Goal: Information Seeking & Learning: Learn about a topic

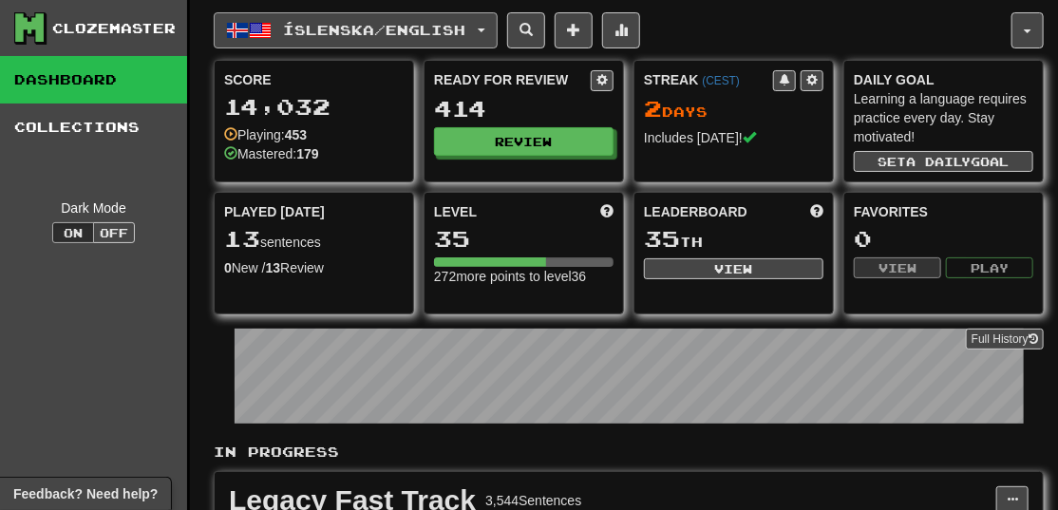
click at [465, 32] on span "Íslenska / English" at bounding box center [375, 30] width 182 height 16
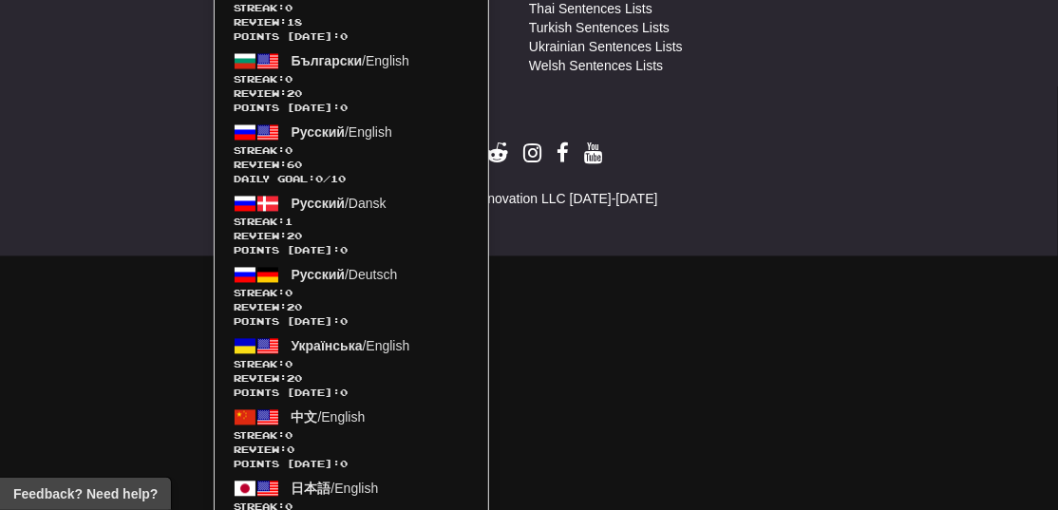
scroll to position [1414, 0]
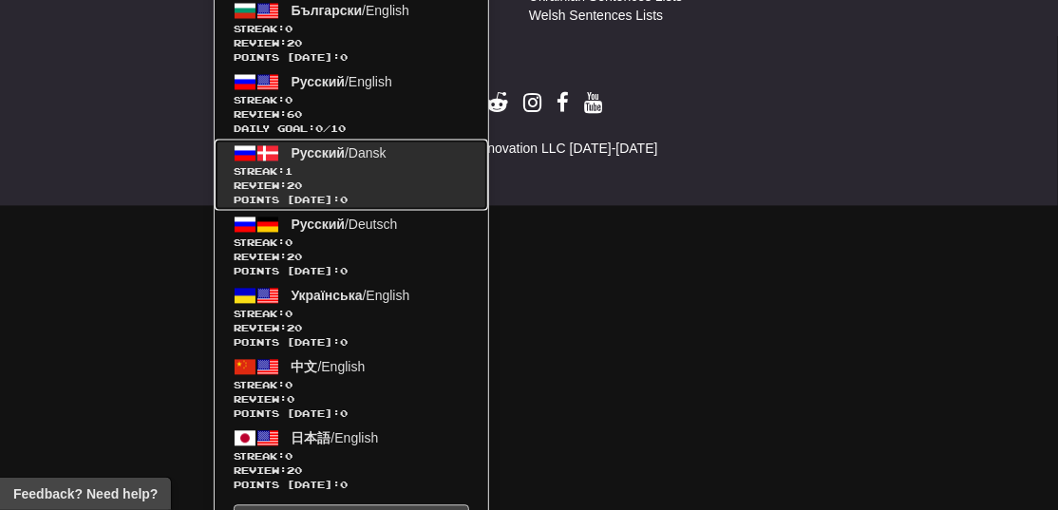
click at [361, 180] on span "Review: 20" at bounding box center [352, 186] width 236 height 14
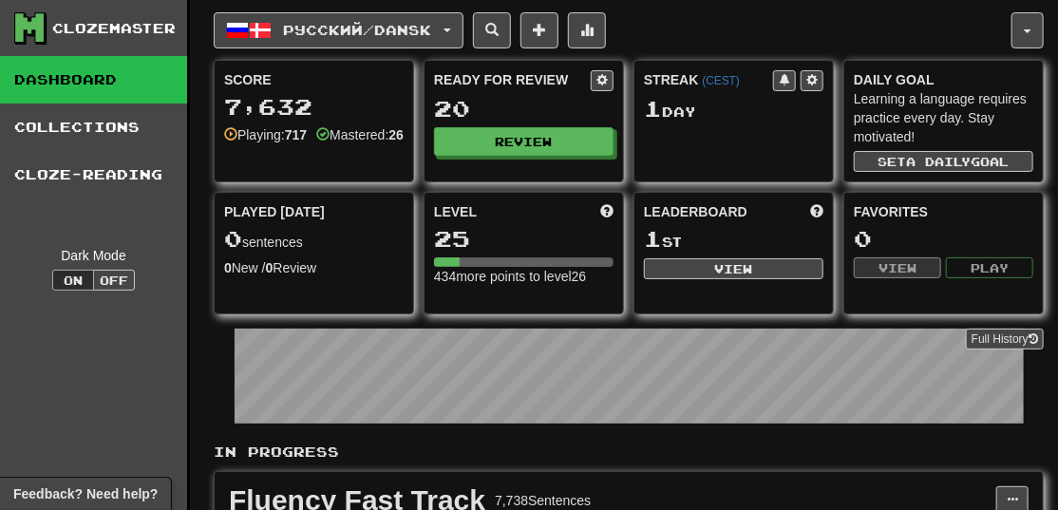
scroll to position [308, 0]
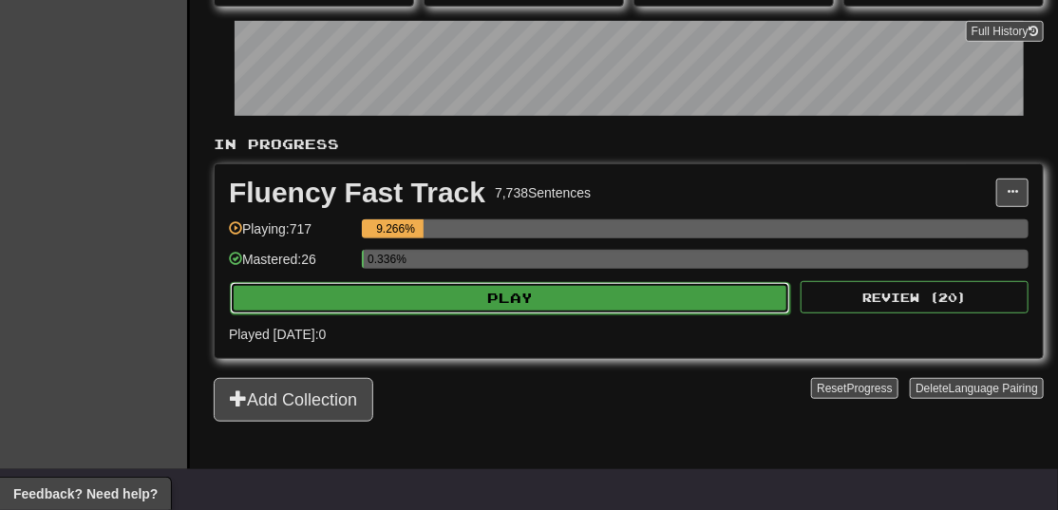
click at [589, 293] on button "Play" at bounding box center [510, 298] width 560 height 32
select select "**"
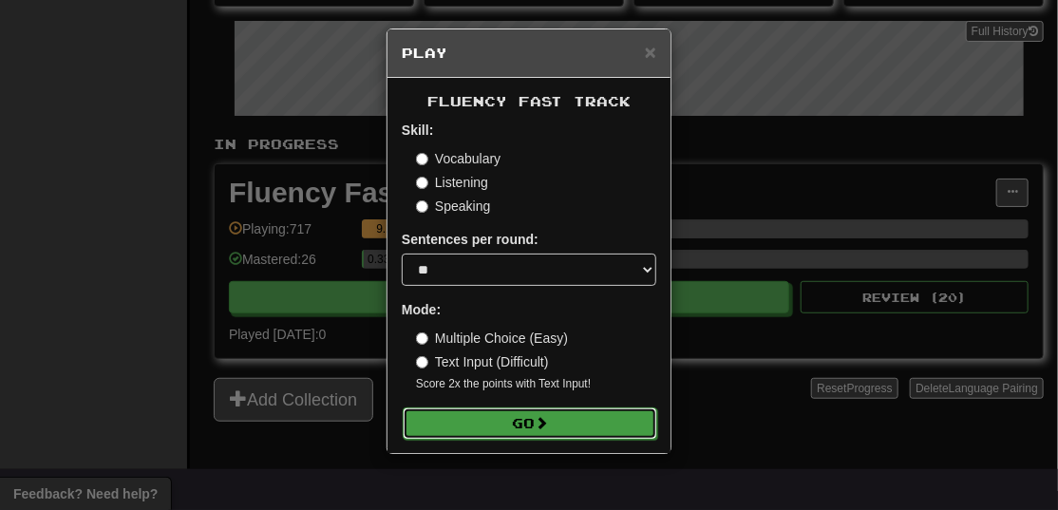
click at [569, 421] on button "Go" at bounding box center [530, 424] width 255 height 32
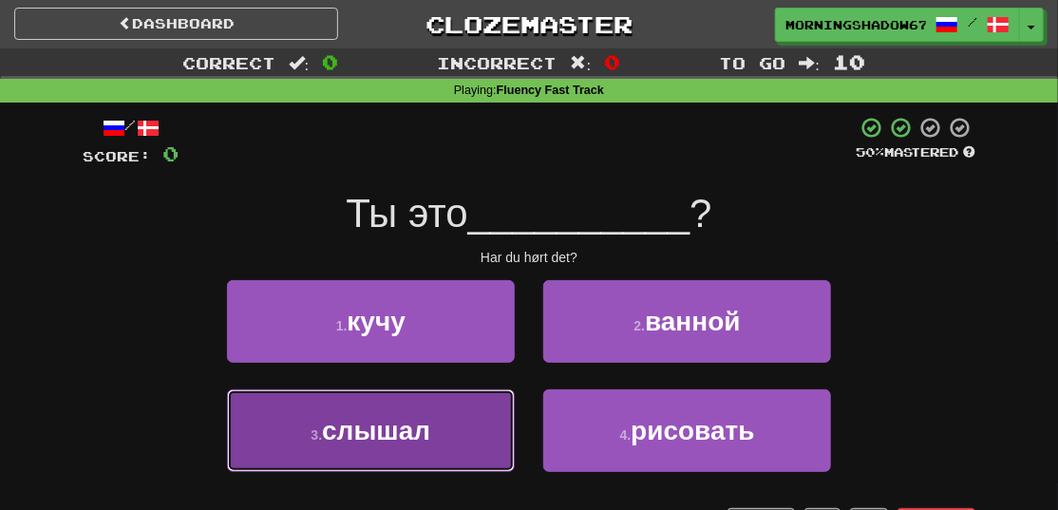
click at [452, 433] on button "3 . слышал" at bounding box center [371, 430] width 288 height 83
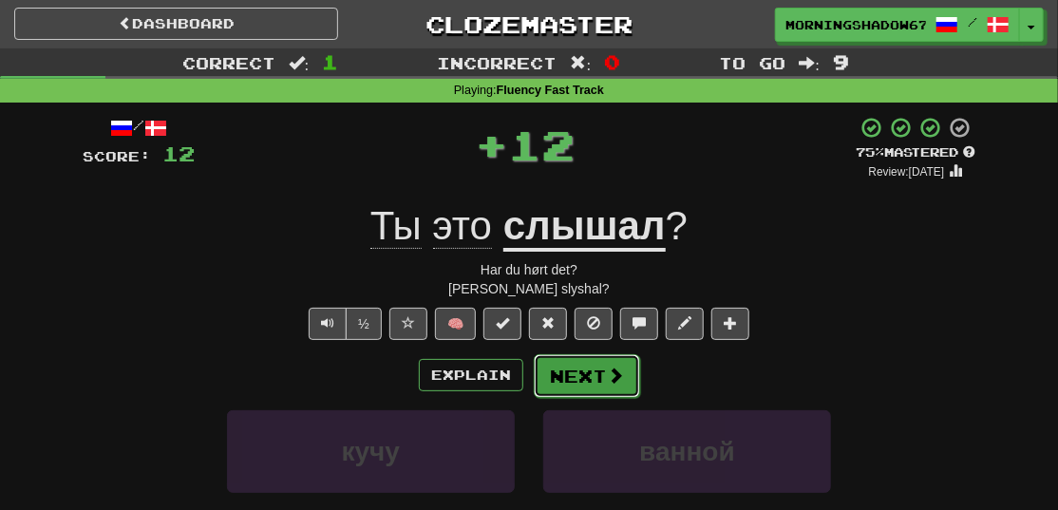
click at [619, 379] on span at bounding box center [615, 375] width 17 height 17
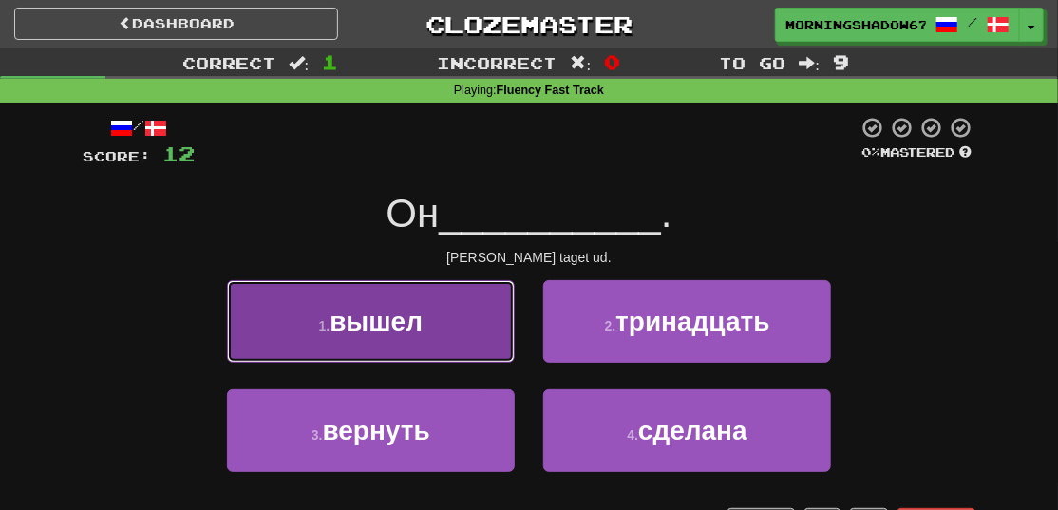
click at [486, 334] on button "1 . вышел" at bounding box center [371, 321] width 288 height 83
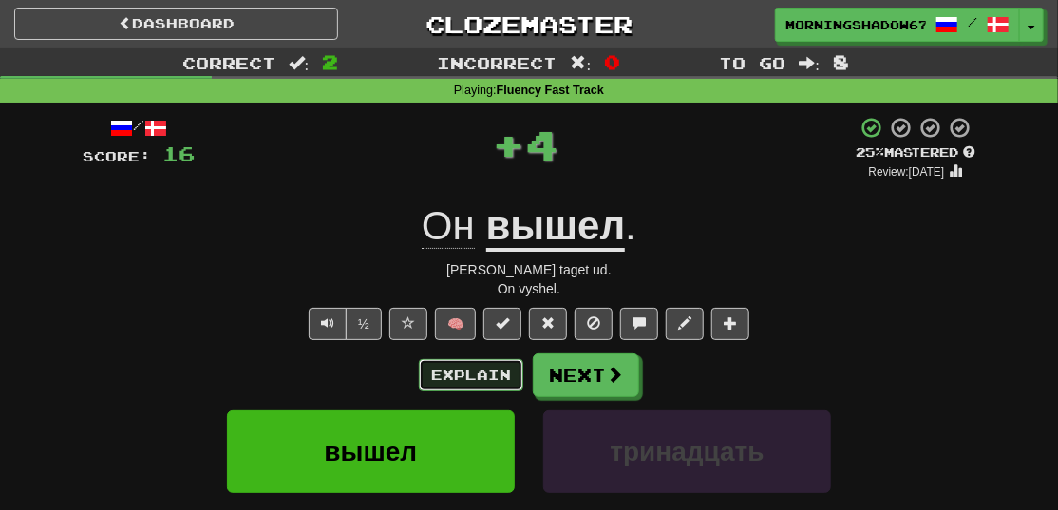
click at [453, 370] on button "Explain" at bounding box center [471, 375] width 104 height 32
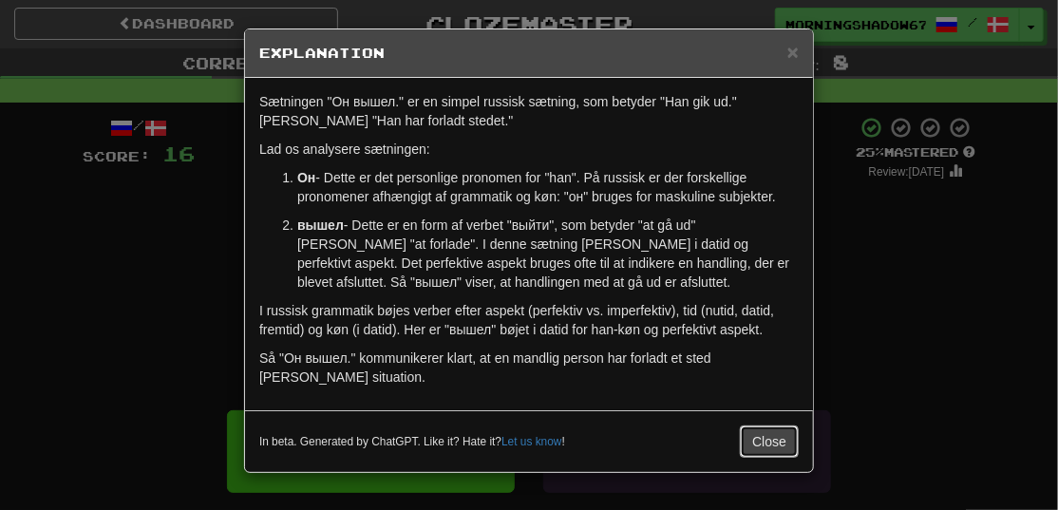
click at [784, 456] on button "Close" at bounding box center [769, 442] width 59 height 32
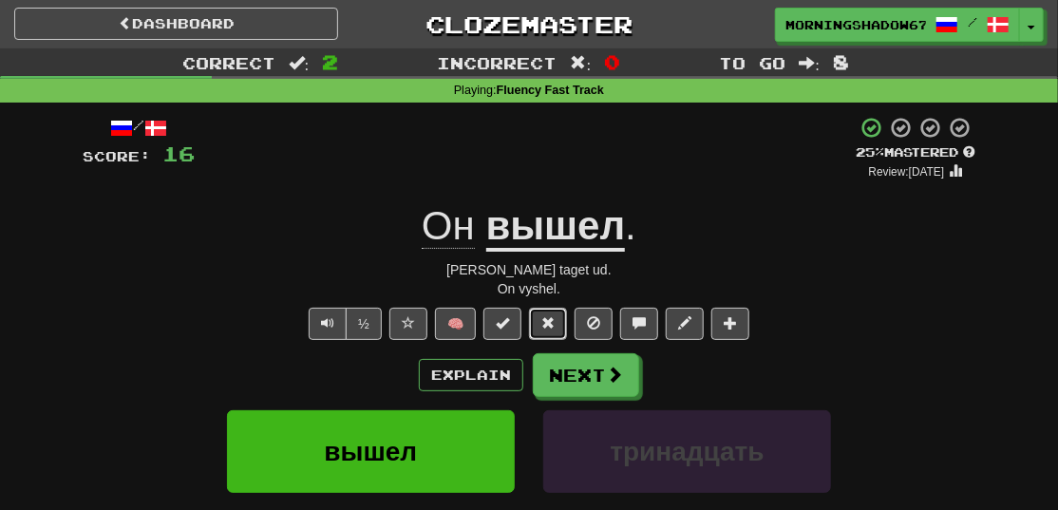
click at [546, 323] on span at bounding box center [547, 322] width 13 height 13
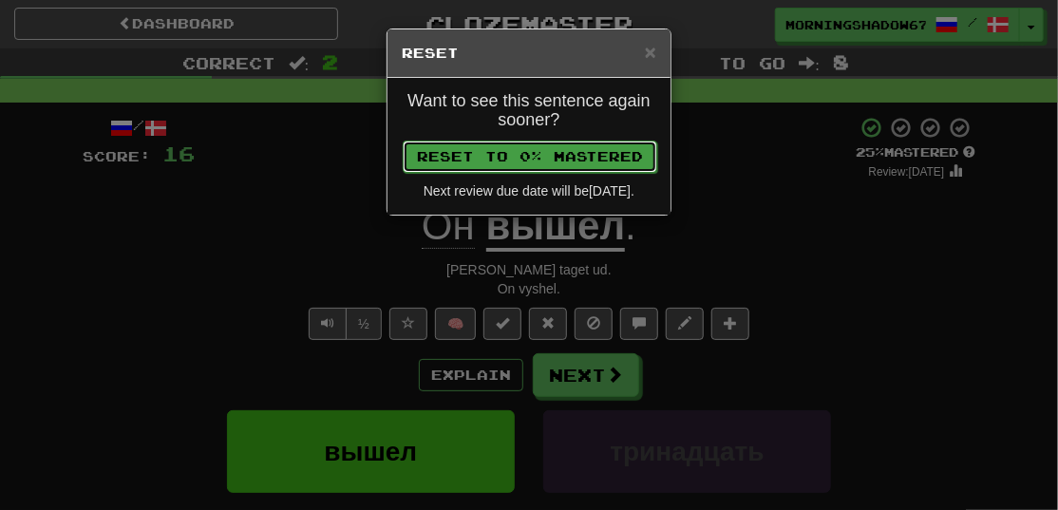
click at [499, 154] on button "Reset to 0% Mastered" at bounding box center [530, 157] width 255 height 32
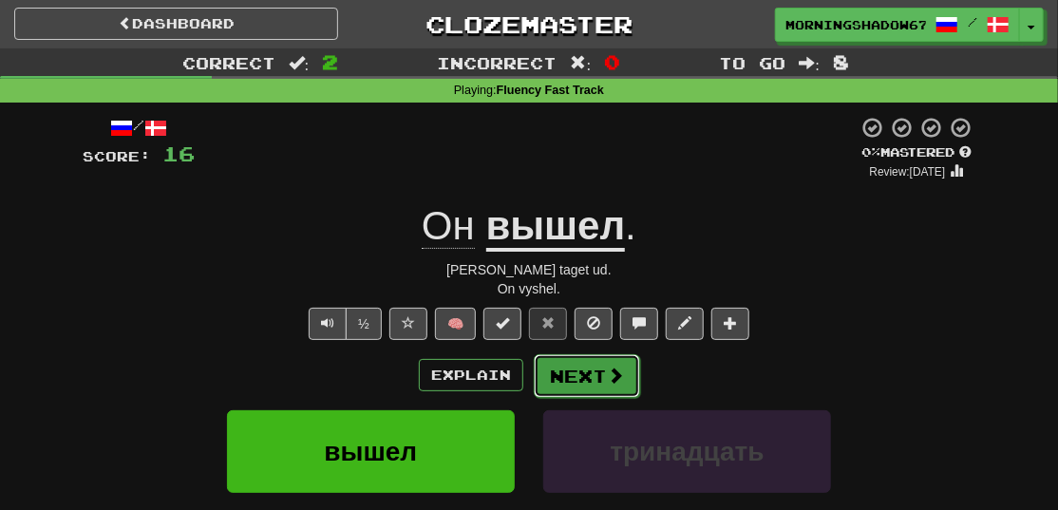
click at [550, 374] on button "Next" at bounding box center [587, 376] width 106 height 44
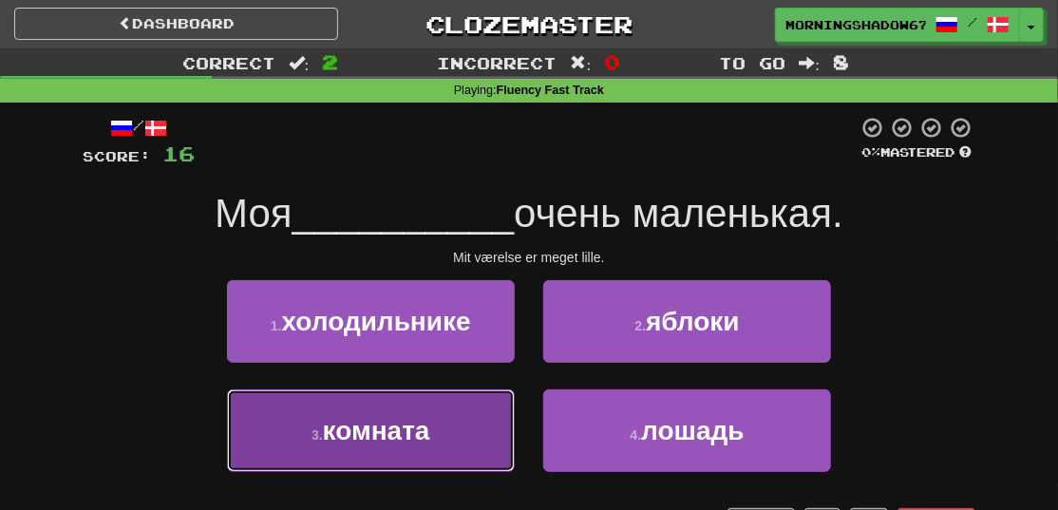
click at [489, 420] on button "3 . комната" at bounding box center [371, 430] width 288 height 83
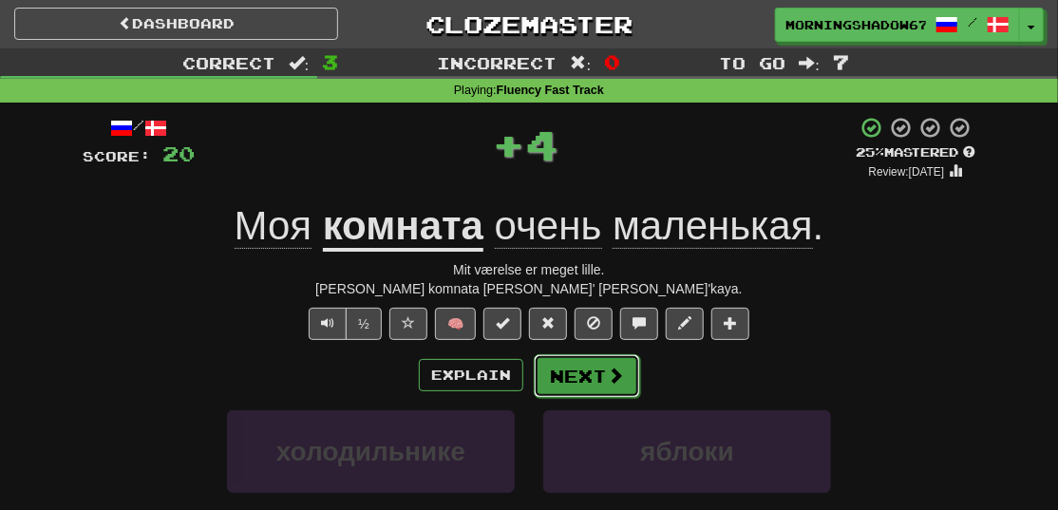
click at [607, 367] on span at bounding box center [615, 375] width 17 height 17
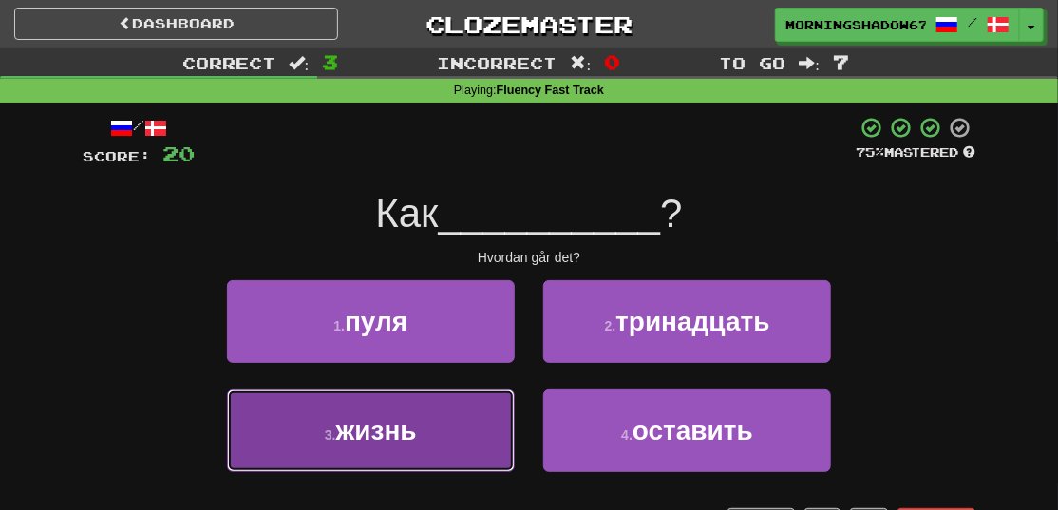
click at [486, 407] on button "3 . жизнь" at bounding box center [371, 430] width 288 height 83
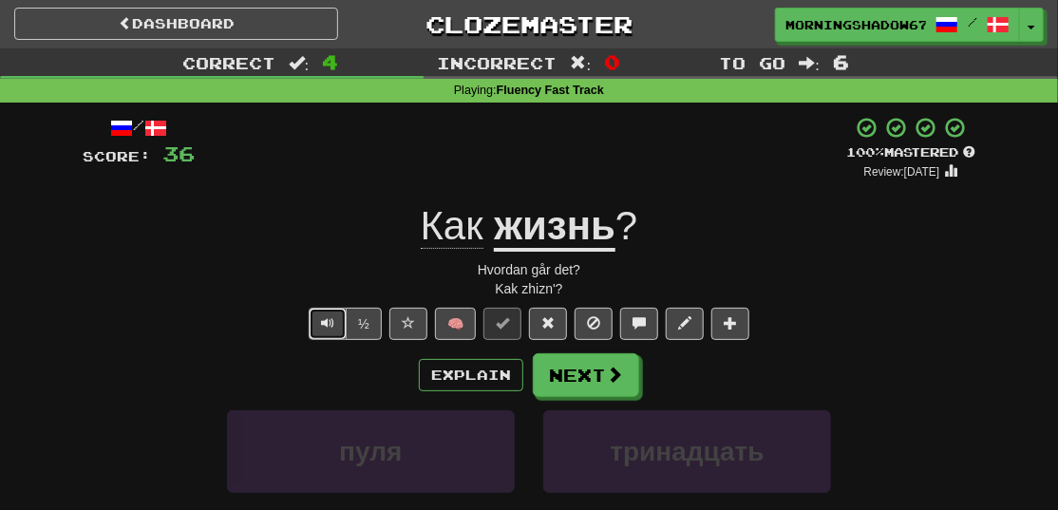
click at [323, 313] on button "Text-to-speech controls" at bounding box center [328, 324] width 38 height 32
click at [551, 381] on button "Next" at bounding box center [587, 376] width 106 height 44
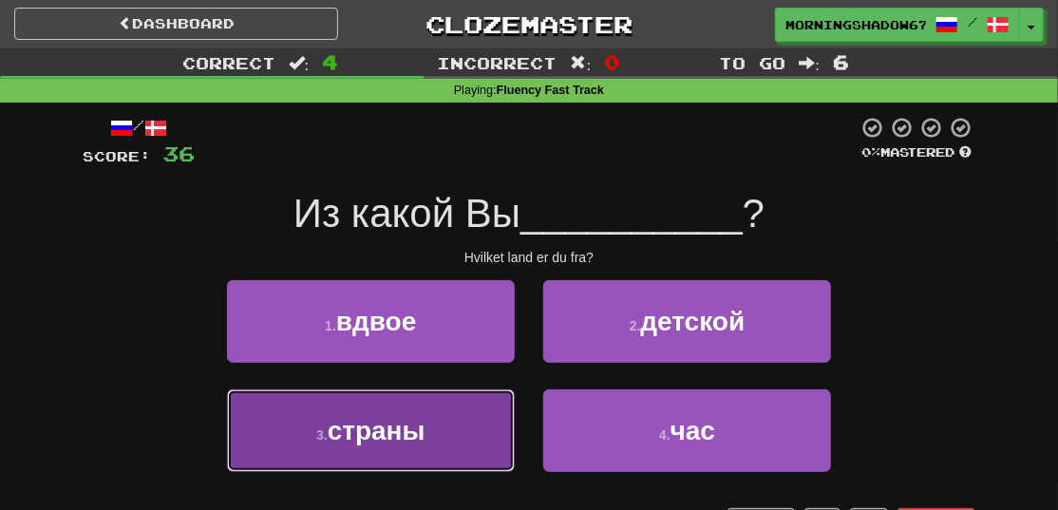
click at [465, 422] on button "3 . страны" at bounding box center [371, 430] width 288 height 83
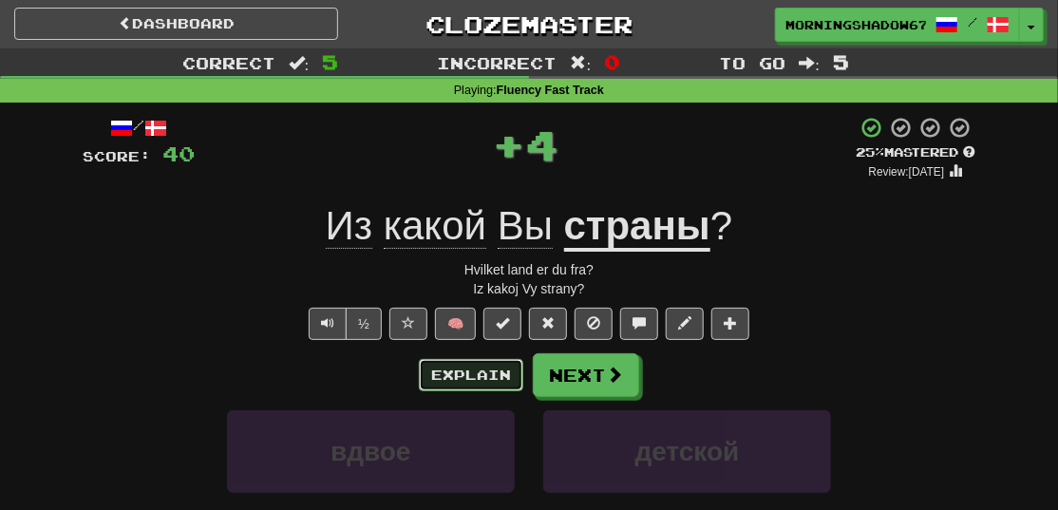
click at [464, 368] on button "Explain" at bounding box center [471, 375] width 104 height 32
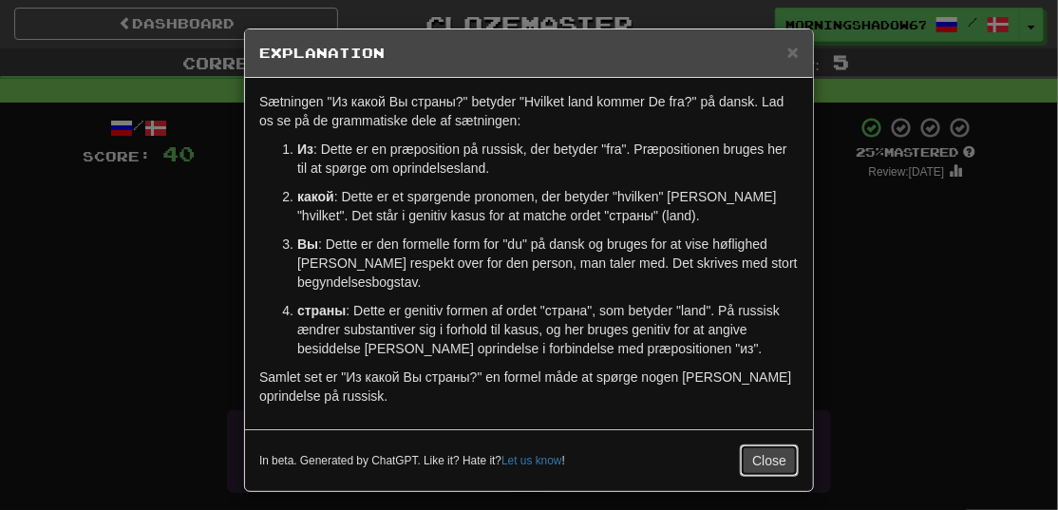
click at [755, 469] on button "Close" at bounding box center [769, 461] width 59 height 32
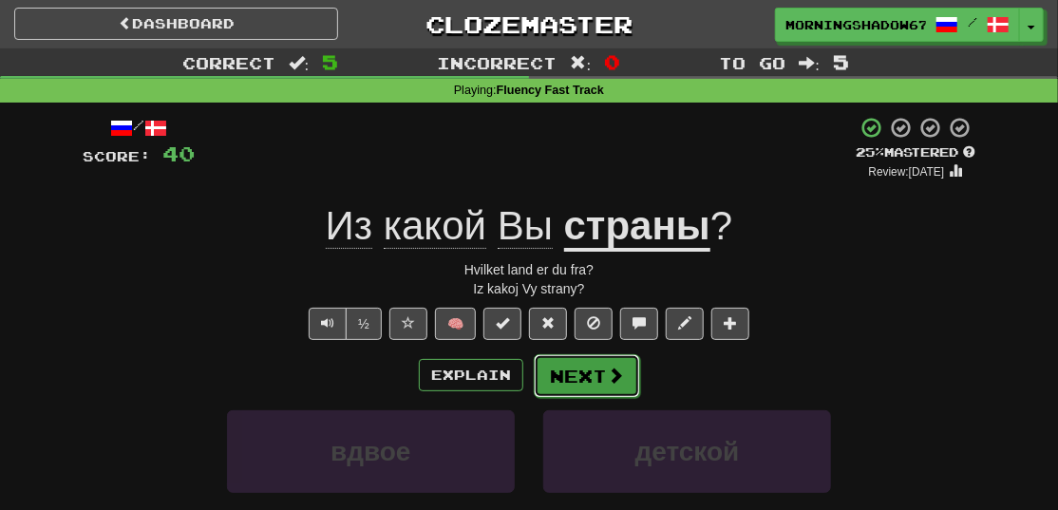
click at [611, 377] on span at bounding box center [615, 375] width 17 height 17
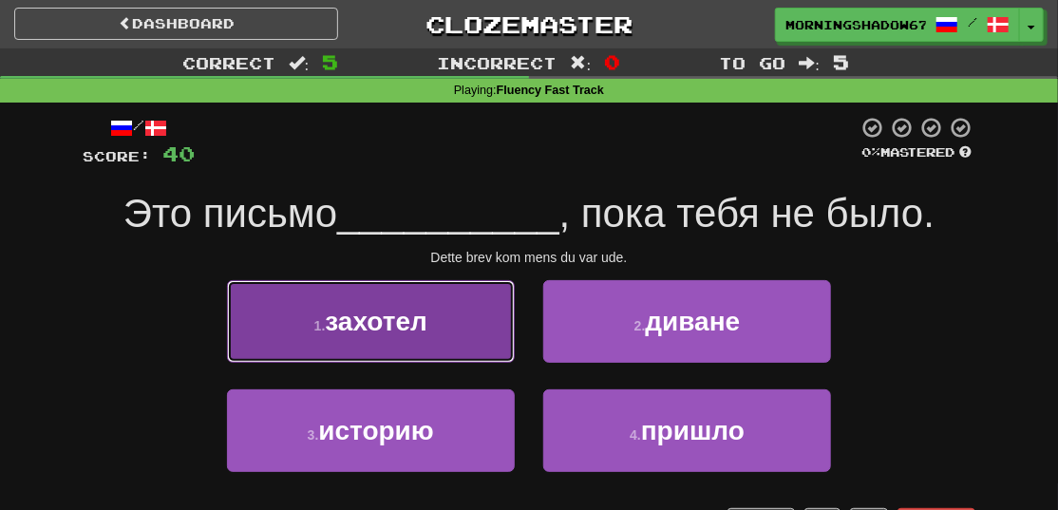
click at [478, 316] on button "1 . захотел" at bounding box center [371, 321] width 288 height 83
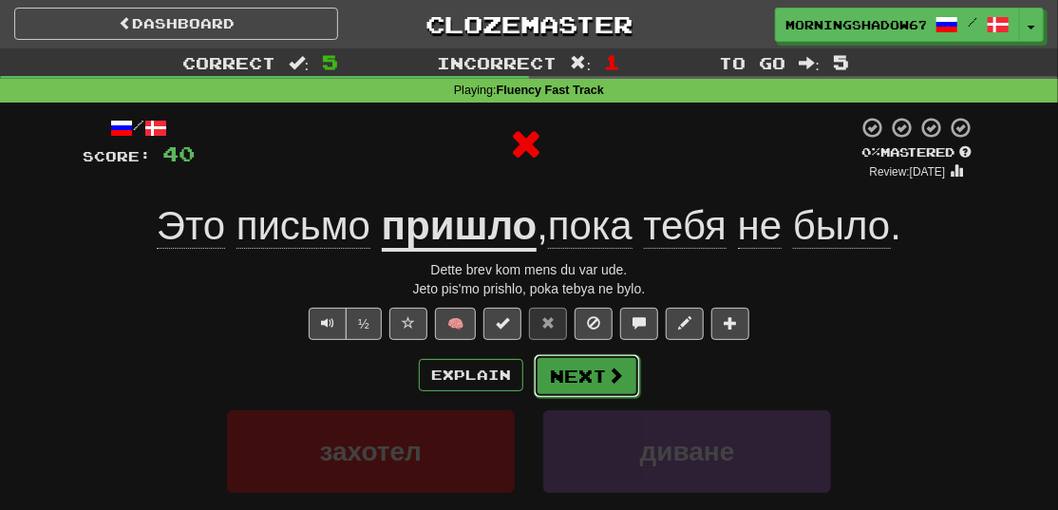
click at [629, 385] on button "Next" at bounding box center [587, 376] width 106 height 44
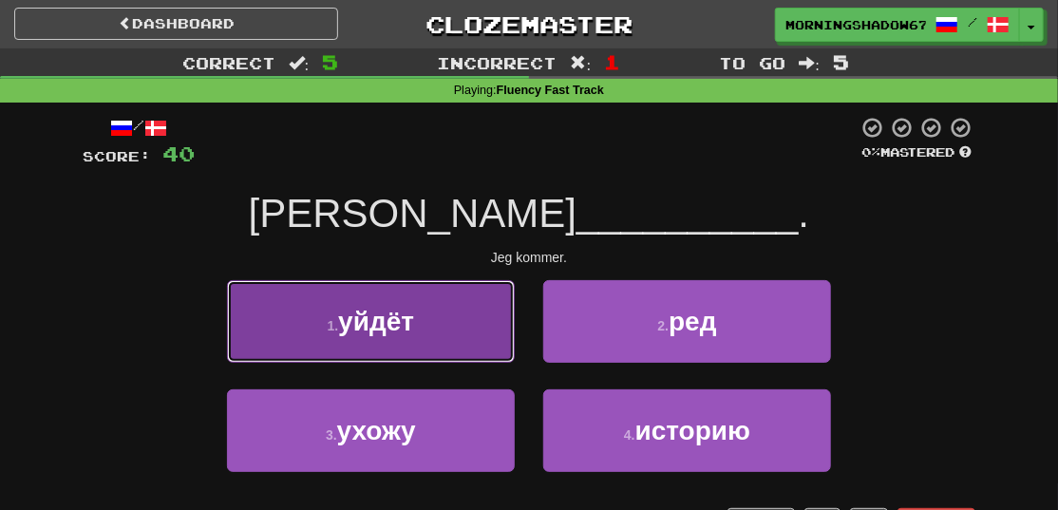
click at [481, 341] on button "1 . уйдёт" at bounding box center [371, 321] width 288 height 83
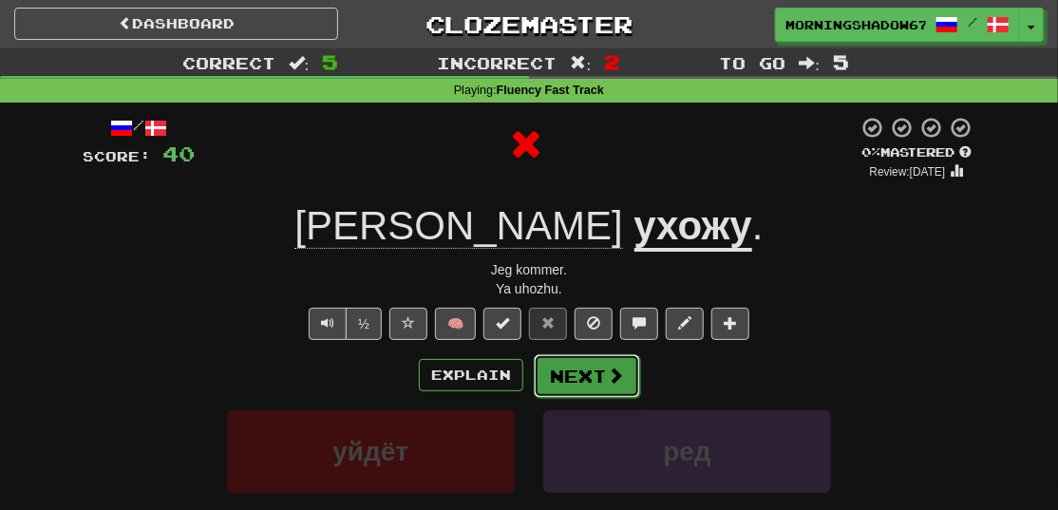
click at [579, 379] on button "Next" at bounding box center [587, 376] width 106 height 44
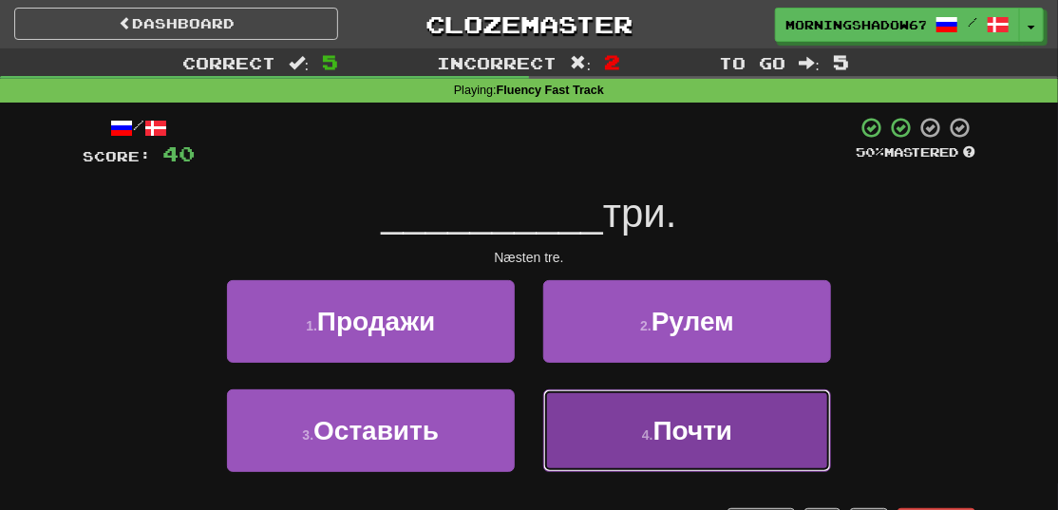
click at [674, 449] on button "4 . Почти" at bounding box center [687, 430] width 288 height 83
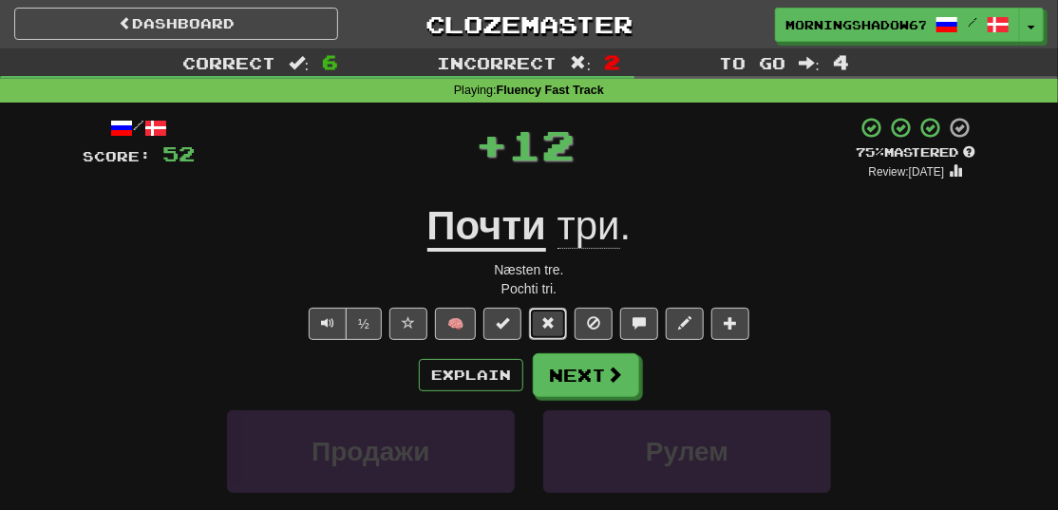
click at [548, 320] on span at bounding box center [547, 322] width 13 height 13
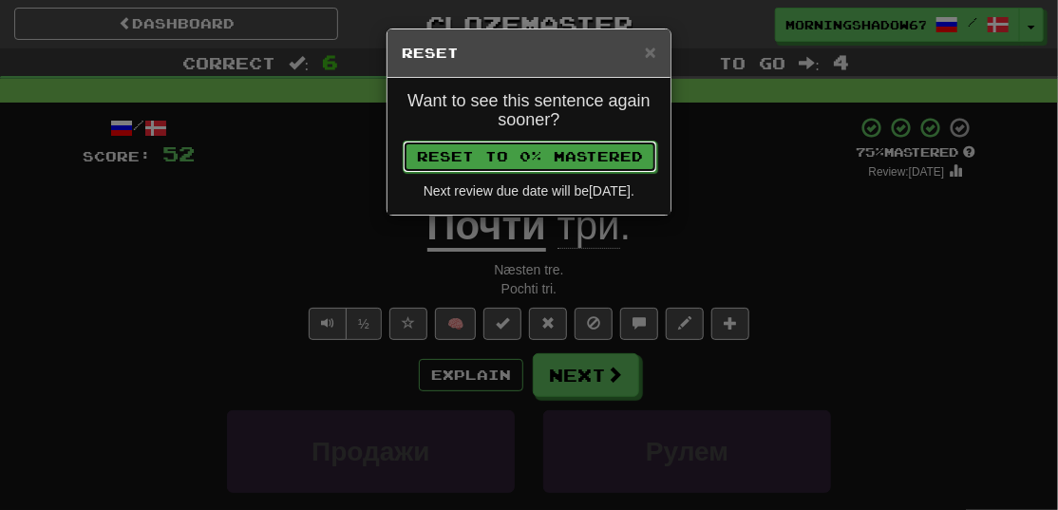
click at [559, 155] on button "Reset to 0% Mastered" at bounding box center [530, 157] width 255 height 32
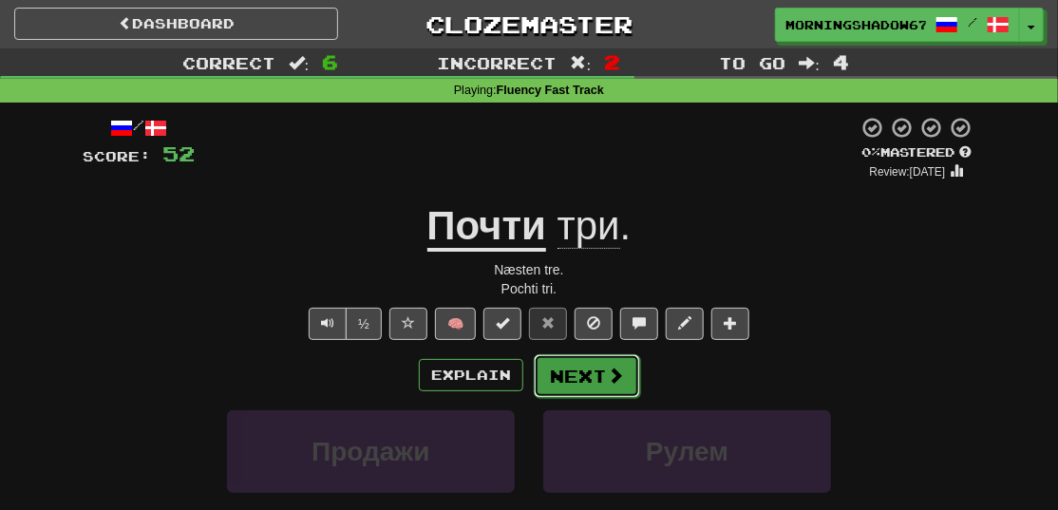
click at [563, 370] on button "Next" at bounding box center [587, 376] width 106 height 44
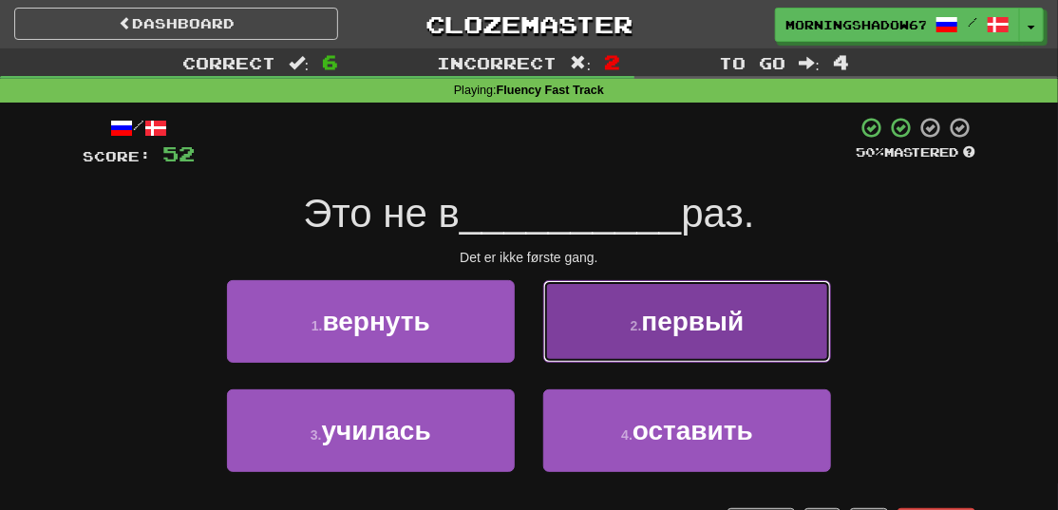
click at [627, 355] on button "2 . первый" at bounding box center [687, 321] width 288 height 83
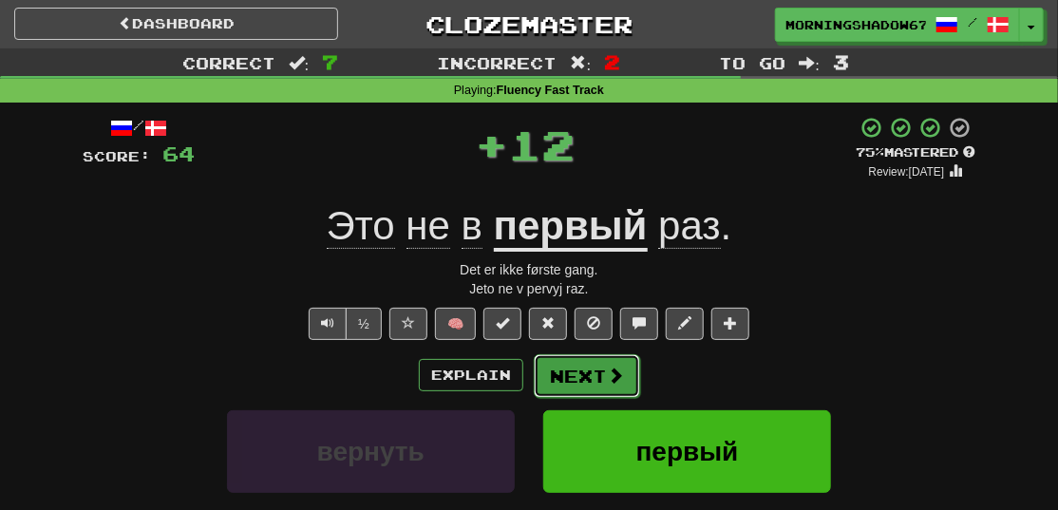
click at [604, 372] on button "Next" at bounding box center [587, 376] width 106 height 44
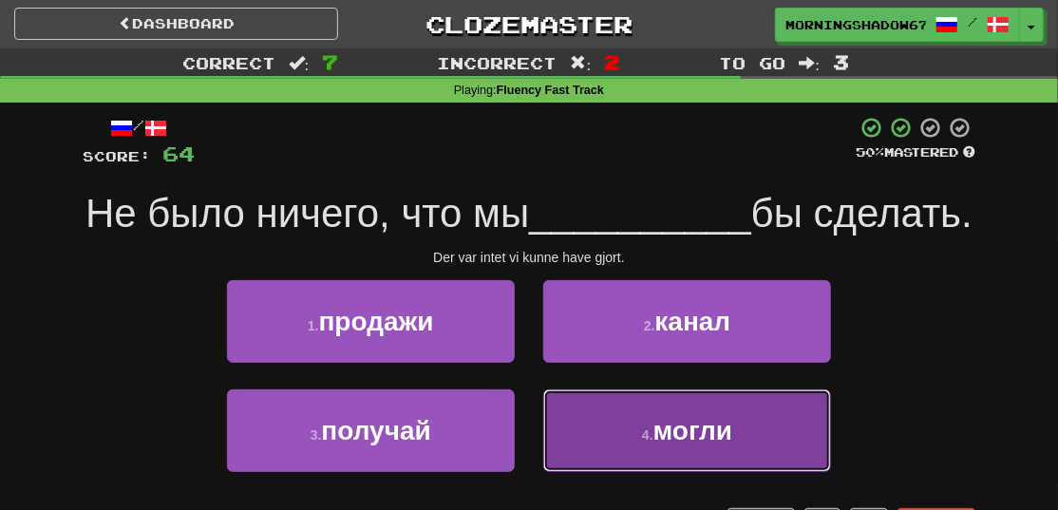
click at [619, 444] on button "4 . могли" at bounding box center [687, 430] width 288 height 83
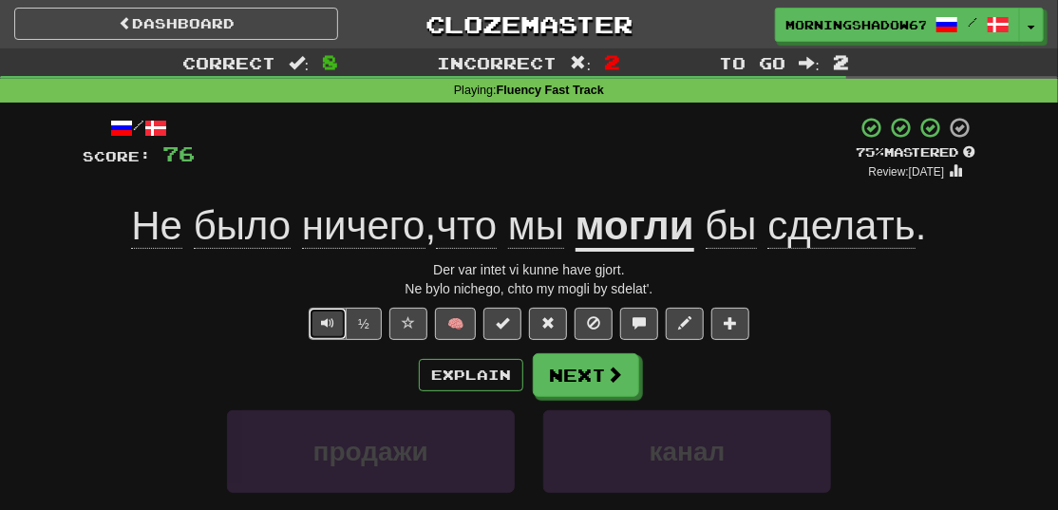
click at [339, 327] on button "Text-to-speech controls" at bounding box center [328, 324] width 38 height 32
click at [546, 330] on span at bounding box center [547, 322] width 13 height 13
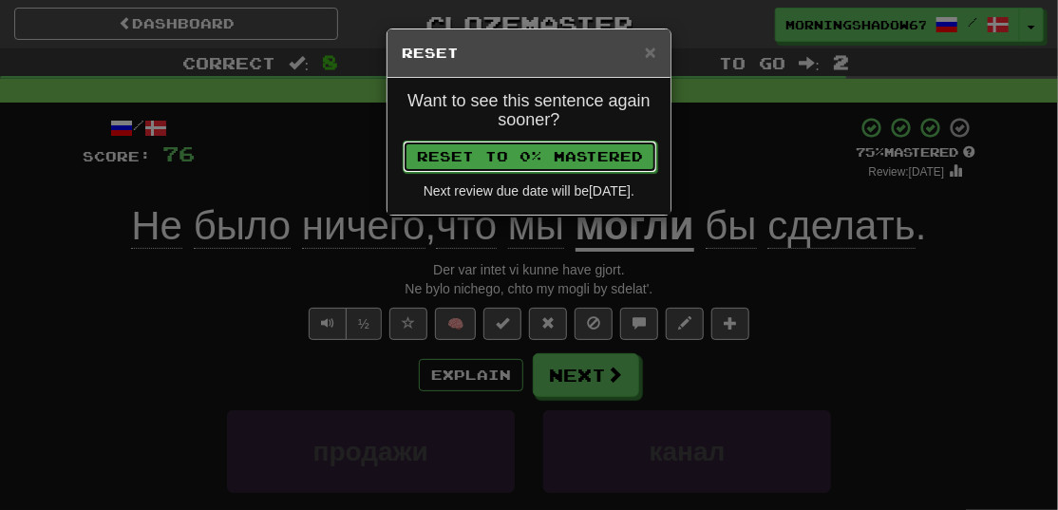
click at [601, 147] on button "Reset to 0% Mastered" at bounding box center [530, 157] width 255 height 32
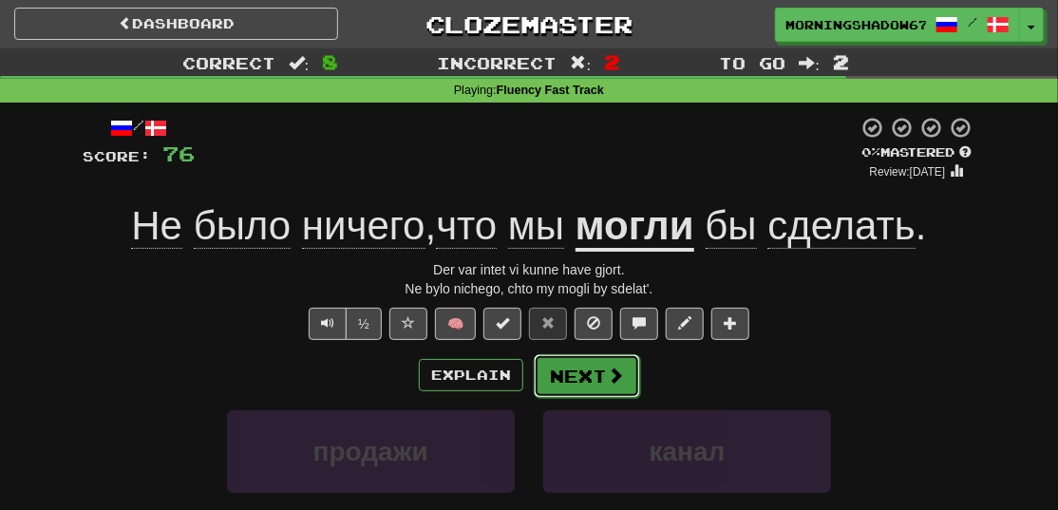
click at [586, 372] on button "Next" at bounding box center [587, 376] width 106 height 44
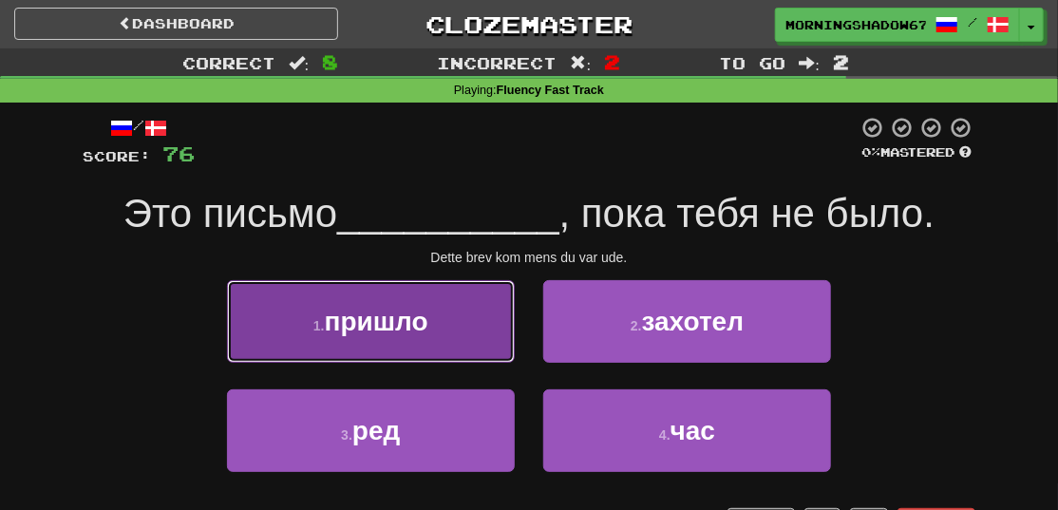
click at [472, 336] on button "1 . пришло" at bounding box center [371, 321] width 288 height 83
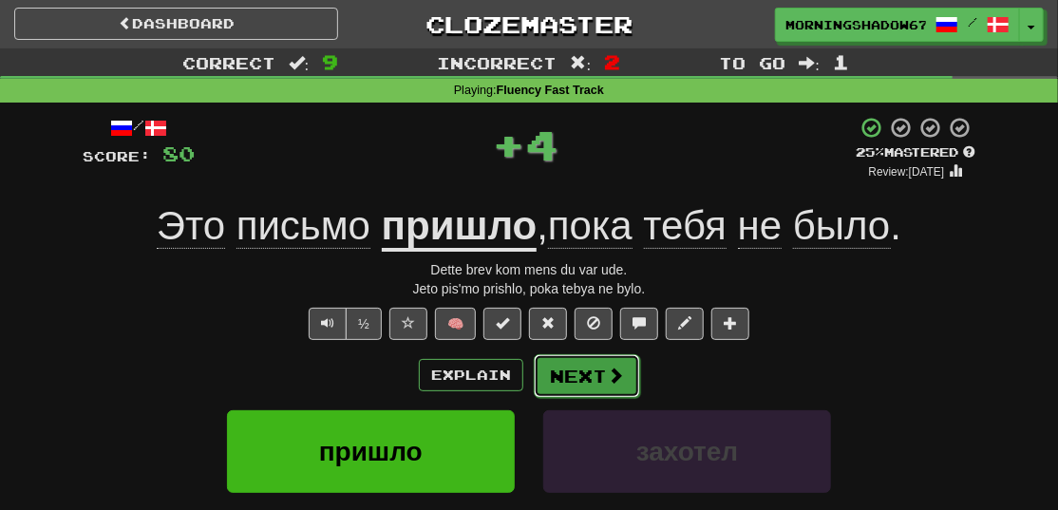
click at [556, 369] on button "Next" at bounding box center [587, 376] width 106 height 44
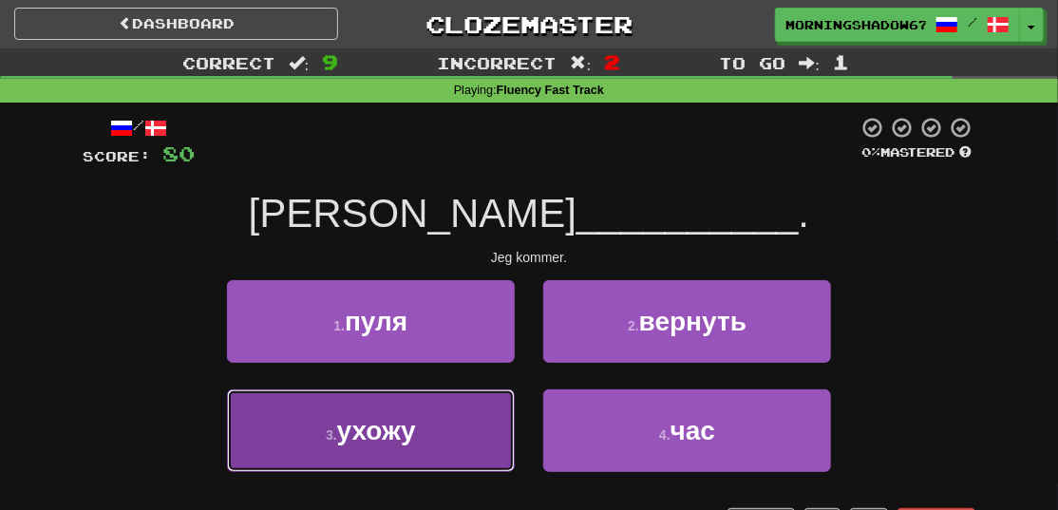
click at [440, 434] on button "3 . ухожу" at bounding box center [371, 430] width 288 height 83
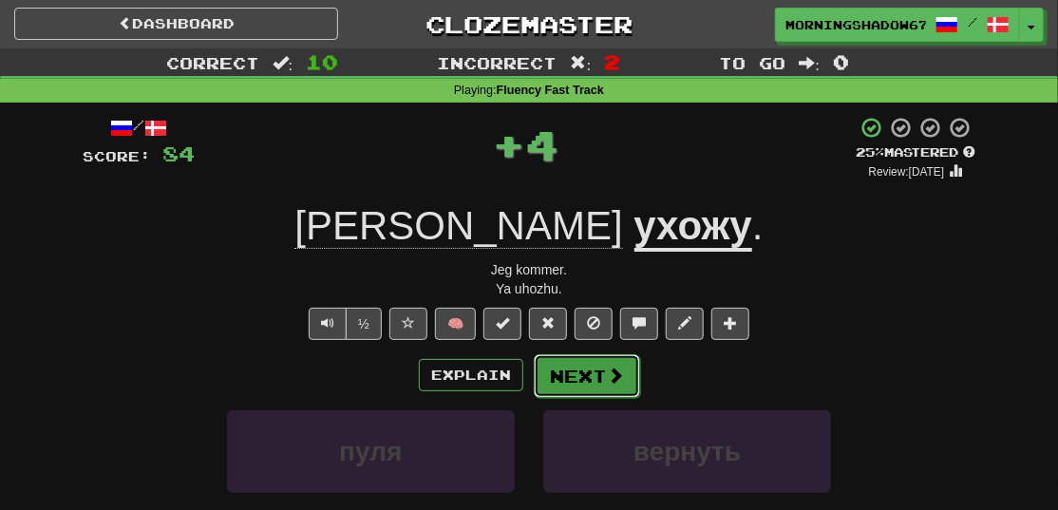
click at [584, 372] on button "Next" at bounding box center [587, 376] width 106 height 44
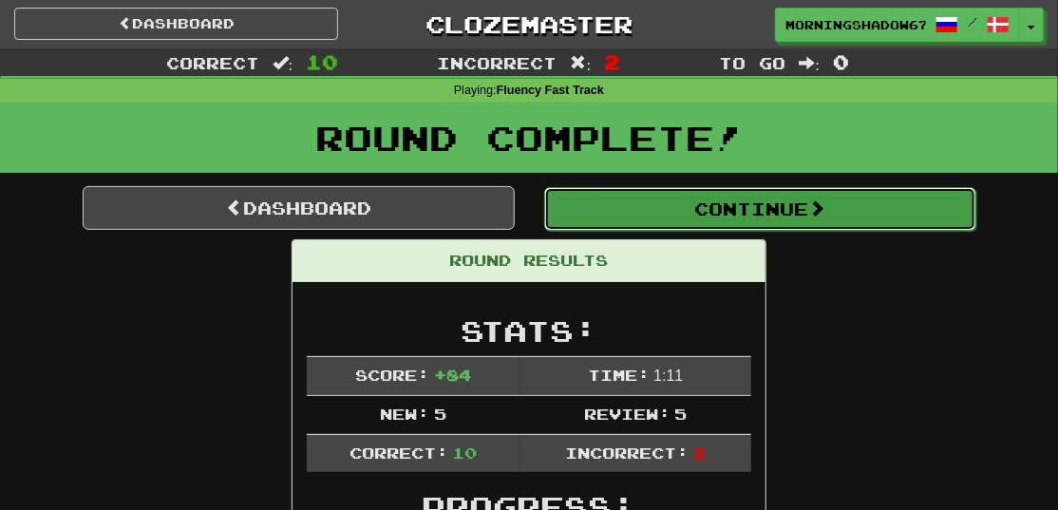
click at [726, 209] on button "Continue" at bounding box center [760, 209] width 432 height 44
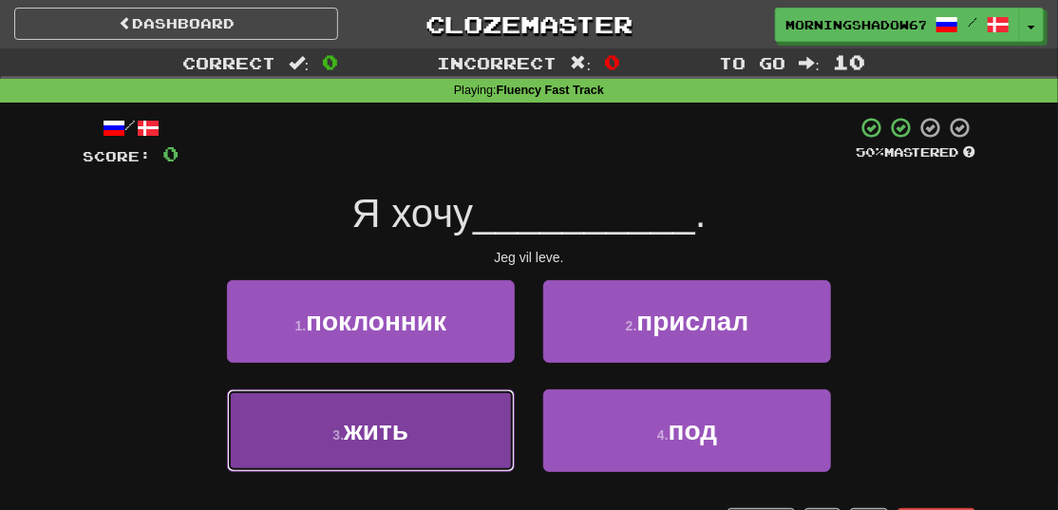
click at [473, 394] on button "3 . жить" at bounding box center [371, 430] width 288 height 83
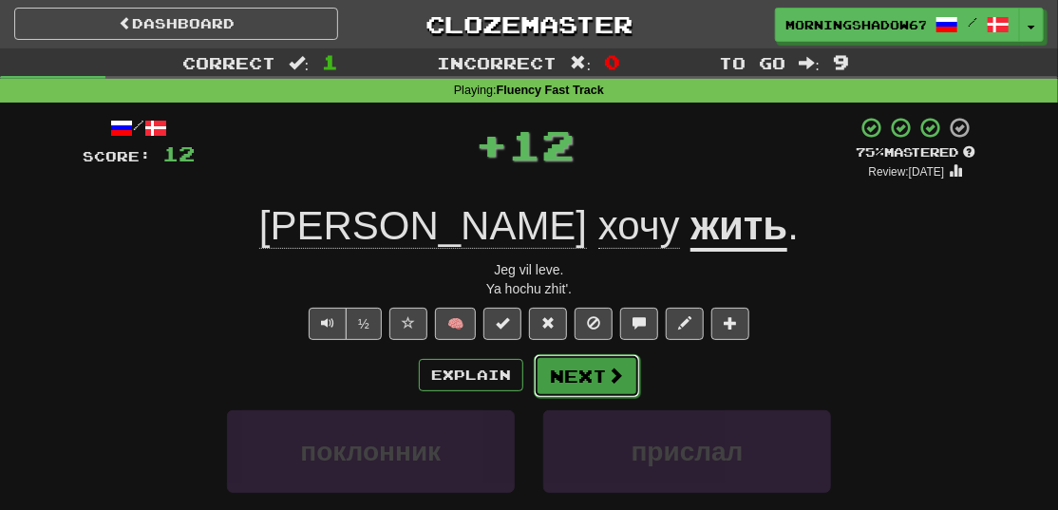
click at [603, 369] on button "Next" at bounding box center [587, 376] width 106 height 44
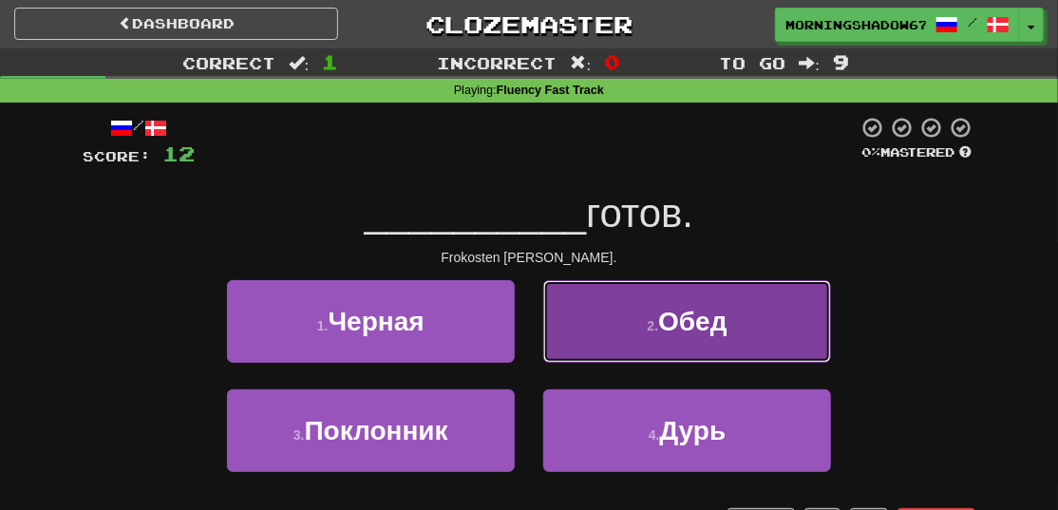
click at [629, 342] on button "2 . Обед" at bounding box center [687, 321] width 288 height 83
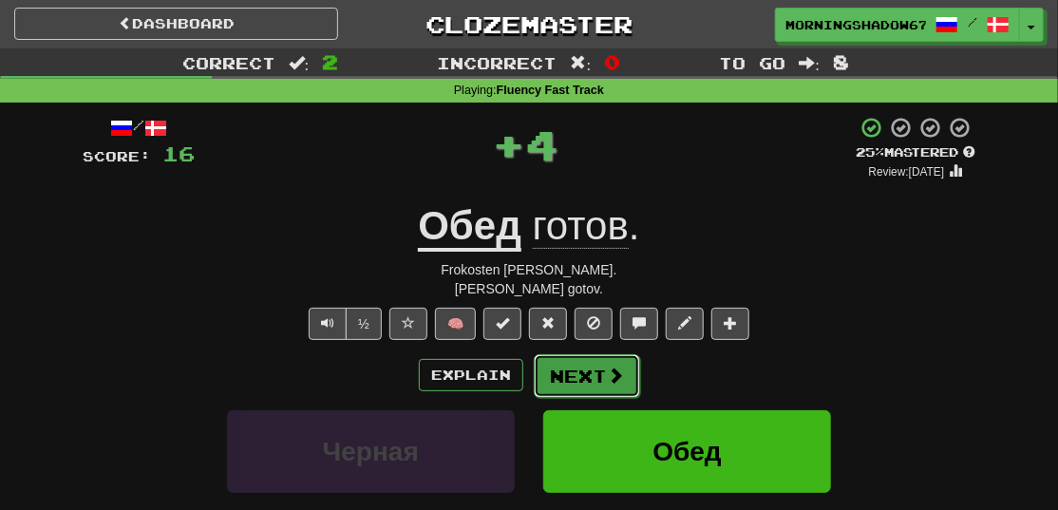
click at [597, 375] on button "Next" at bounding box center [587, 376] width 106 height 44
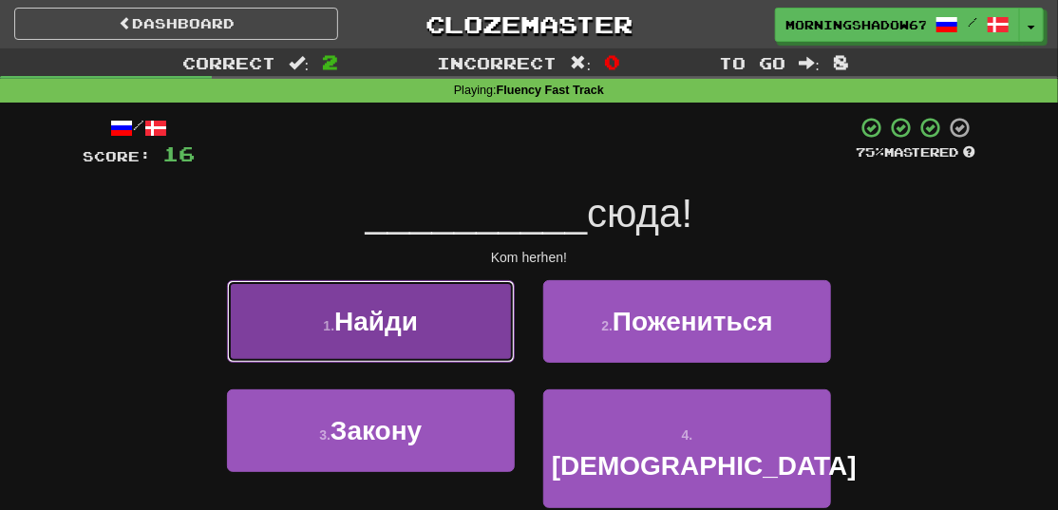
click at [503, 346] on button "1 . Найди" at bounding box center [371, 321] width 288 height 83
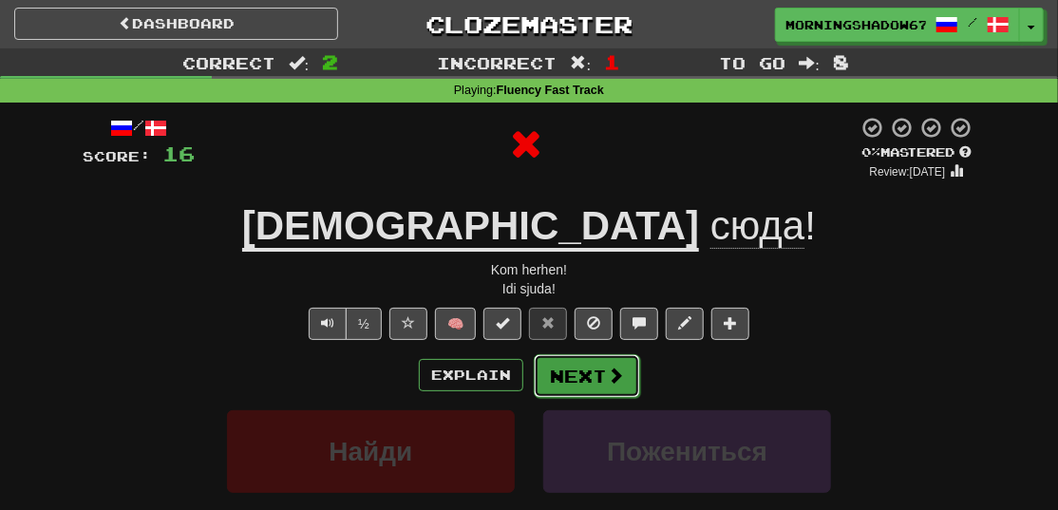
click at [580, 383] on button "Next" at bounding box center [587, 376] width 106 height 44
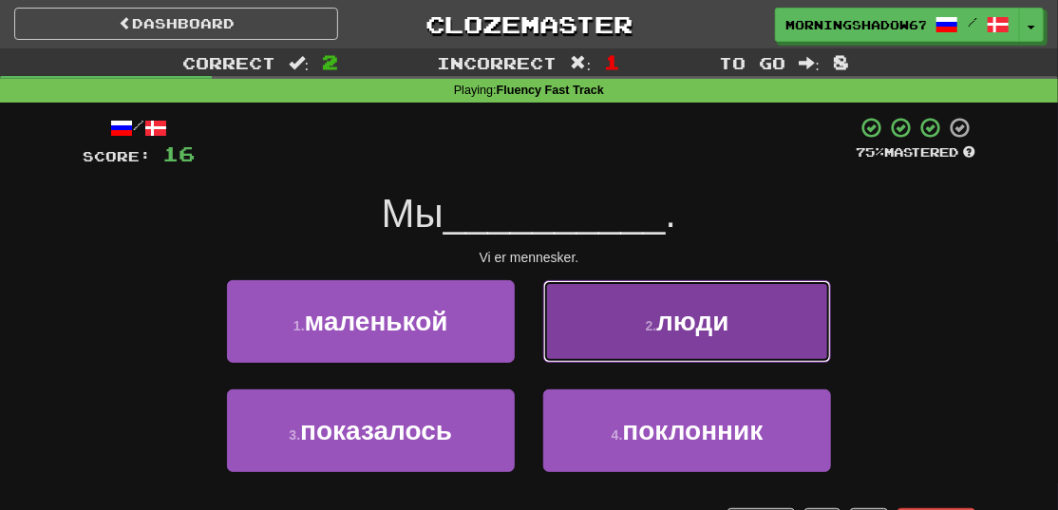
click at [639, 359] on button "2 . люди" at bounding box center [687, 321] width 288 height 83
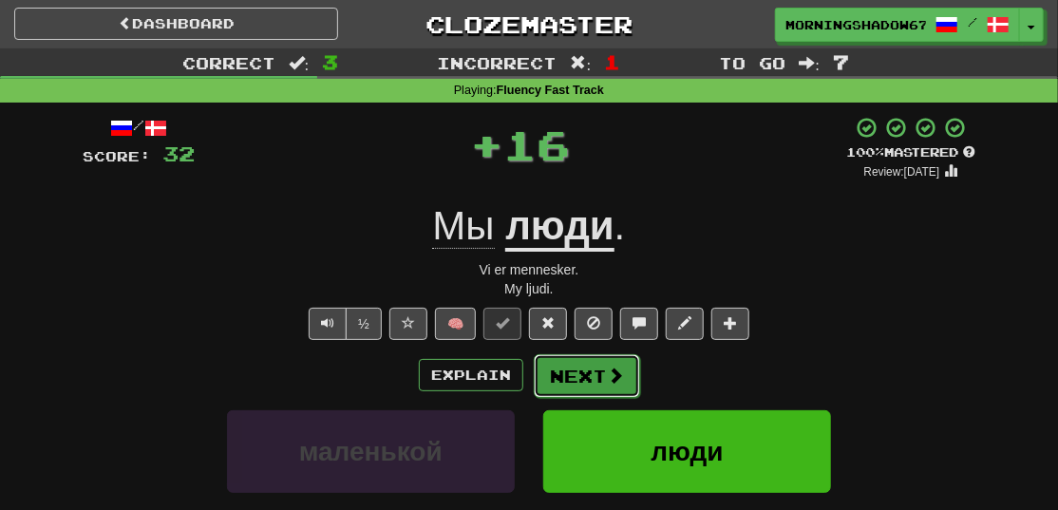
click at [600, 364] on button "Next" at bounding box center [587, 376] width 106 height 44
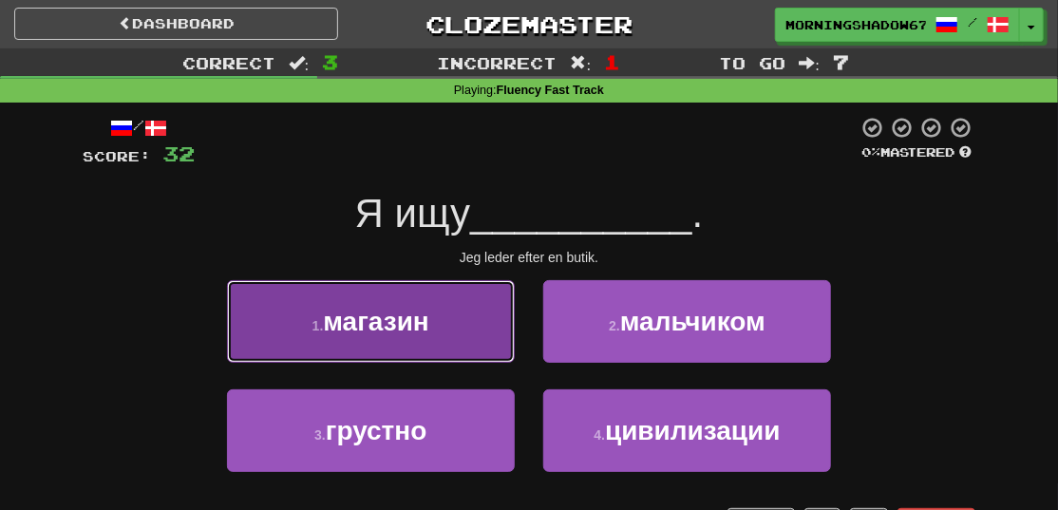
click at [429, 307] on span "магазин" at bounding box center [376, 321] width 106 height 29
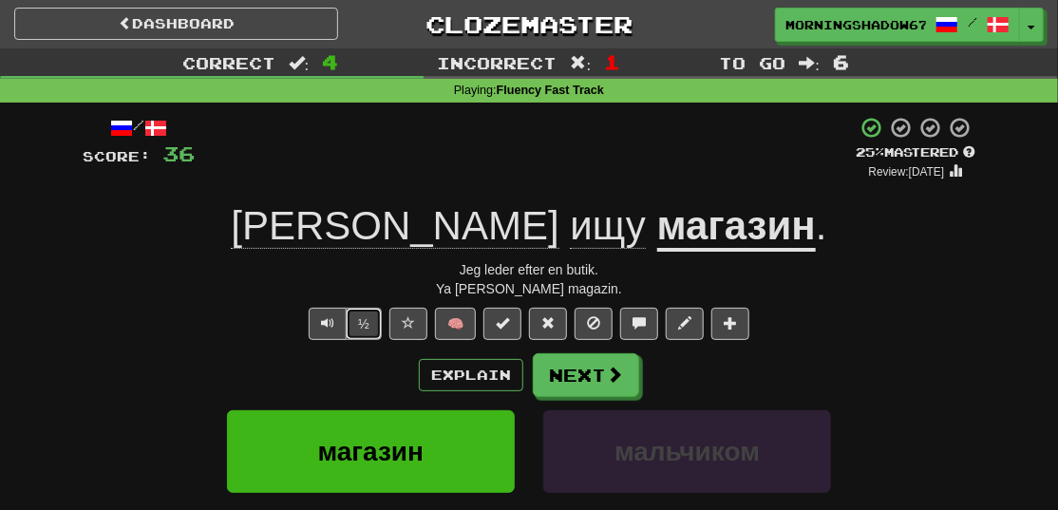
click at [373, 319] on button "½" at bounding box center [364, 324] width 36 height 32
click at [345, 320] on button "Text-to-speech controls" at bounding box center [328, 324] width 38 height 32
click at [572, 374] on button "Next" at bounding box center [587, 376] width 106 height 44
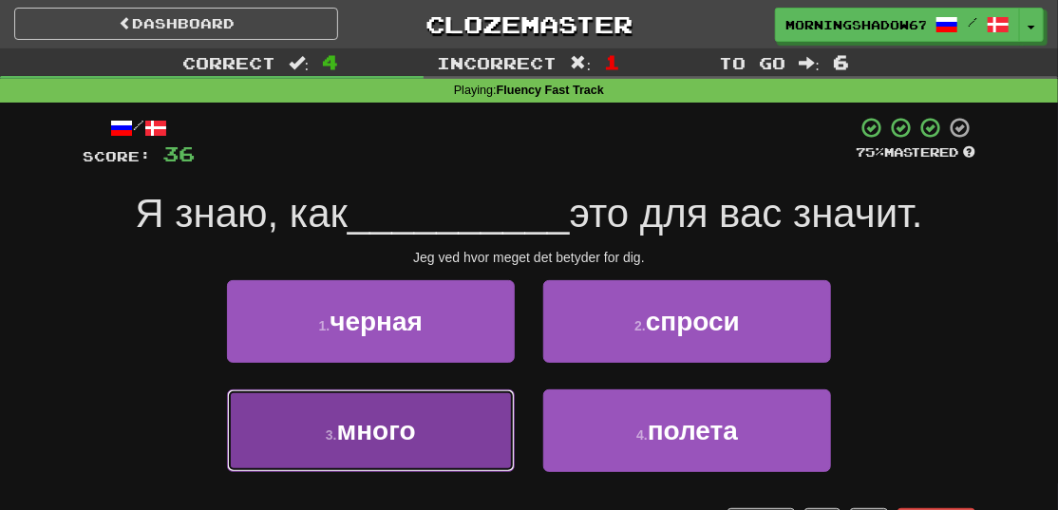
click at [447, 450] on button "3 . много" at bounding box center [371, 430] width 288 height 83
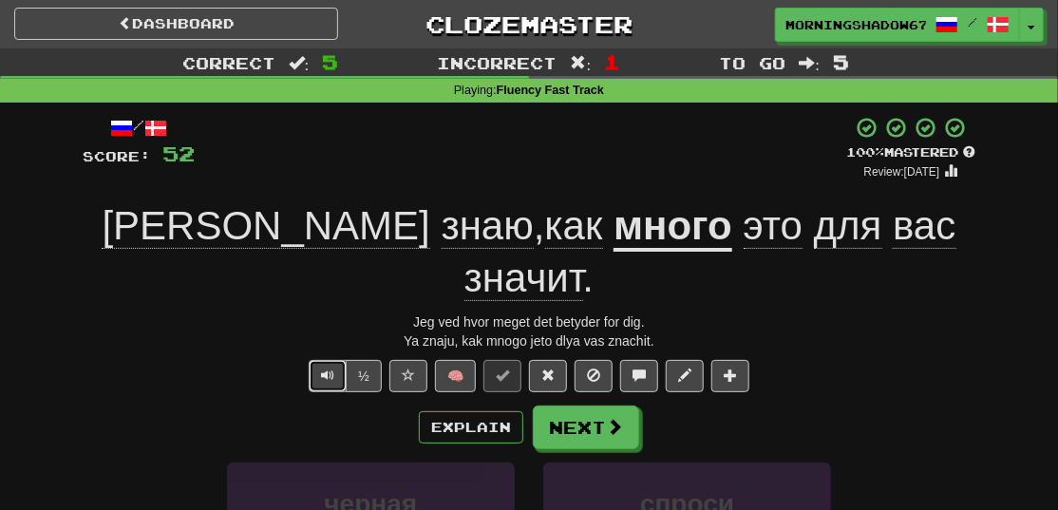
click at [340, 360] on button "Text-to-speech controls" at bounding box center [328, 376] width 38 height 32
click at [541, 369] on span at bounding box center [547, 375] width 13 height 13
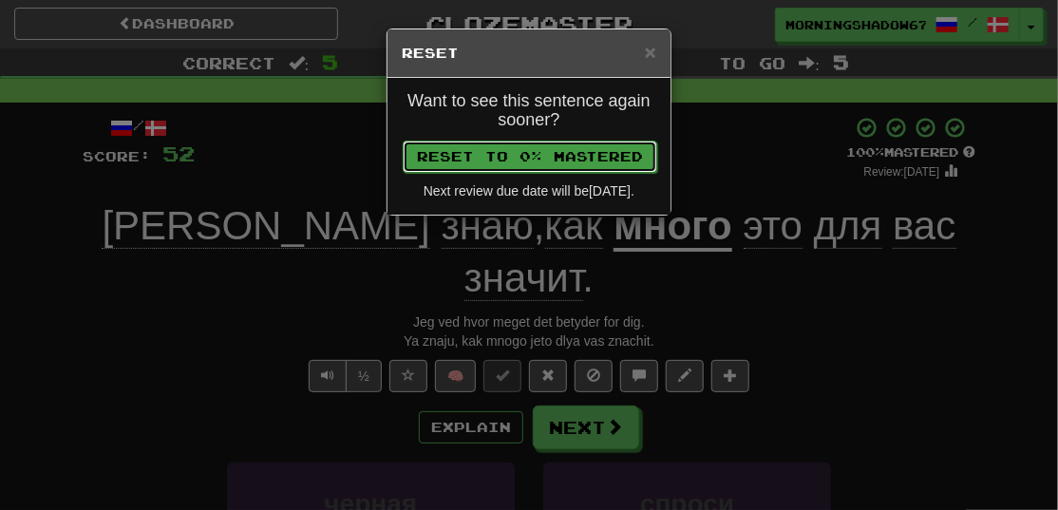
click at [582, 166] on button "Reset to 0% Mastered" at bounding box center [530, 157] width 255 height 32
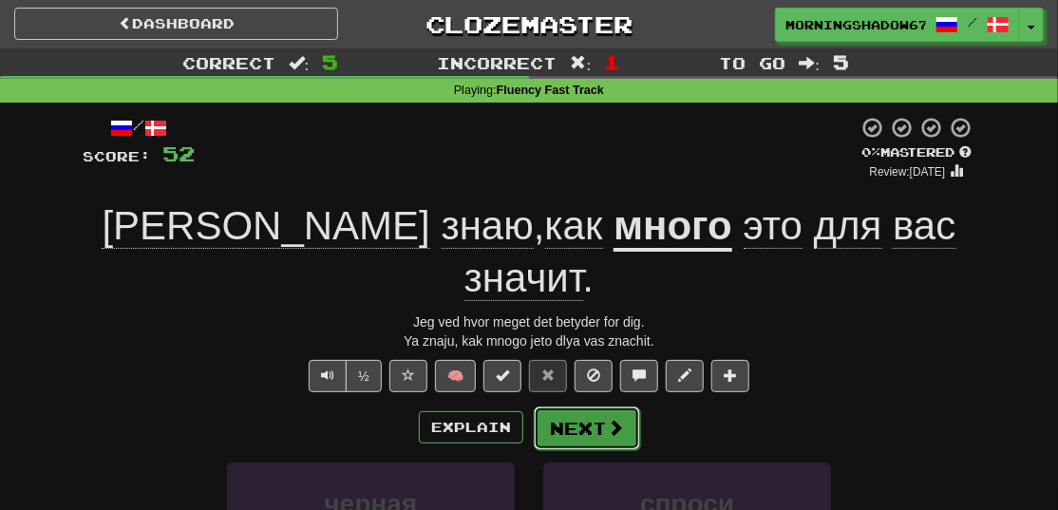
click at [596, 407] on button "Next" at bounding box center [587, 429] width 106 height 44
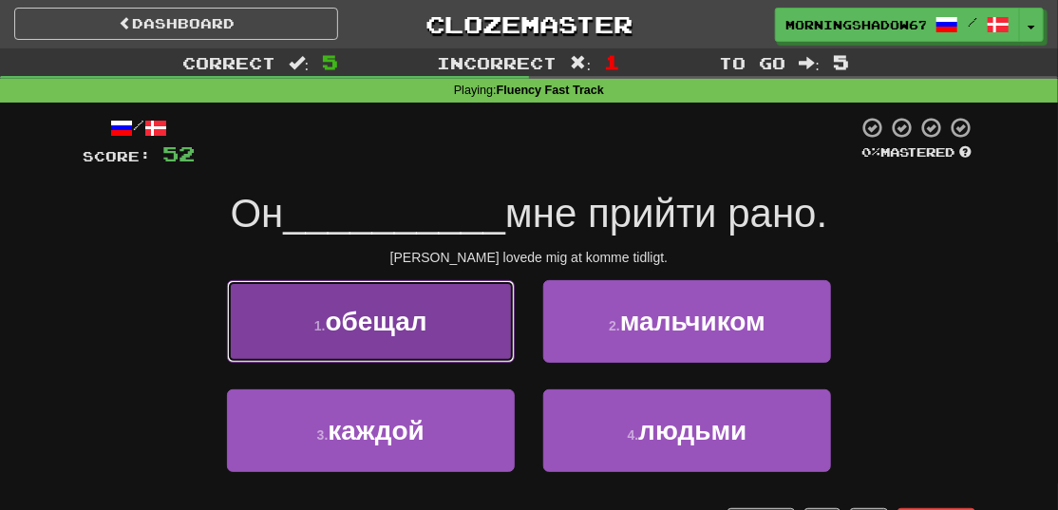
click at [463, 332] on button "1 . обещал" at bounding box center [371, 321] width 288 height 83
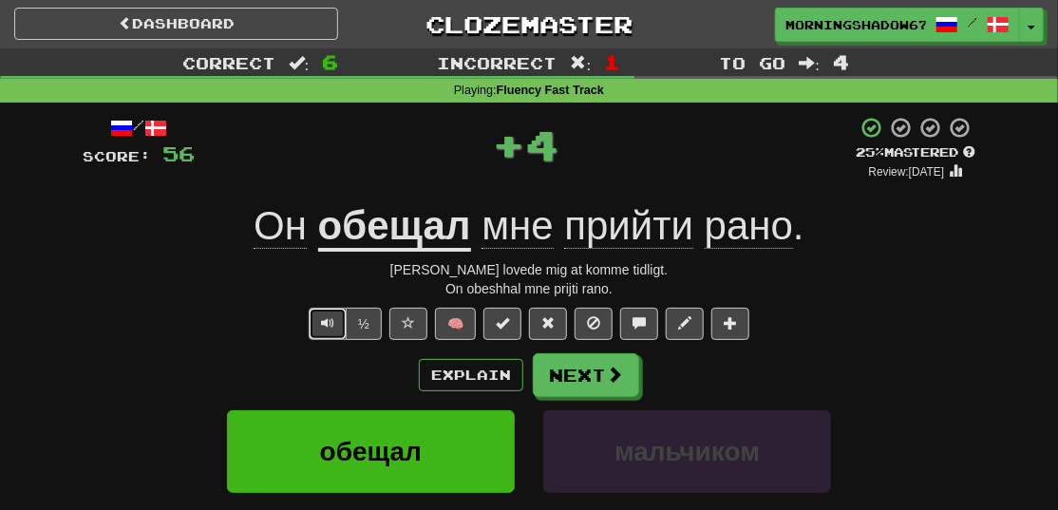
click at [333, 324] on span "Text-to-speech controls" at bounding box center [327, 322] width 13 height 13
click at [541, 322] on span at bounding box center [547, 322] width 13 height 13
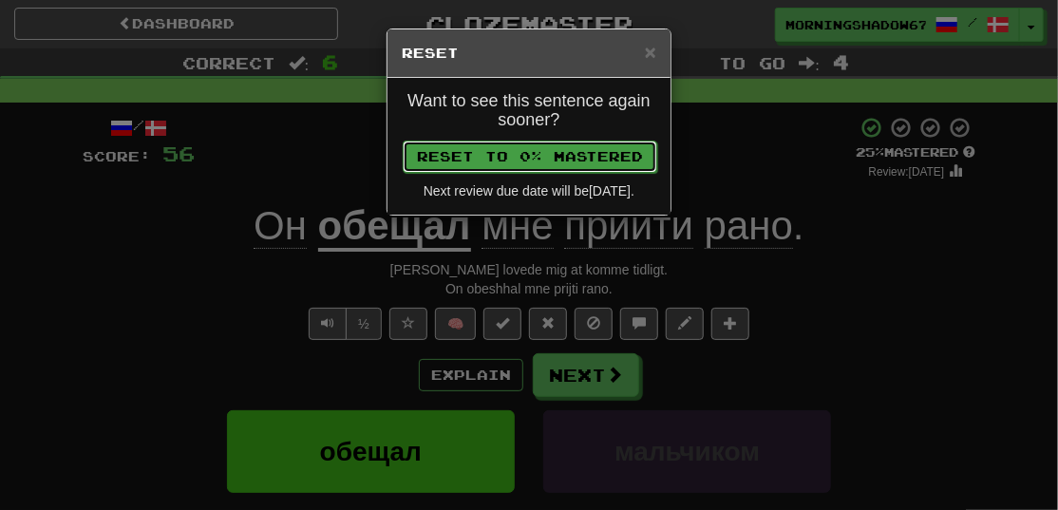
click at [568, 156] on button "Reset to 0% Mastered" at bounding box center [530, 157] width 255 height 32
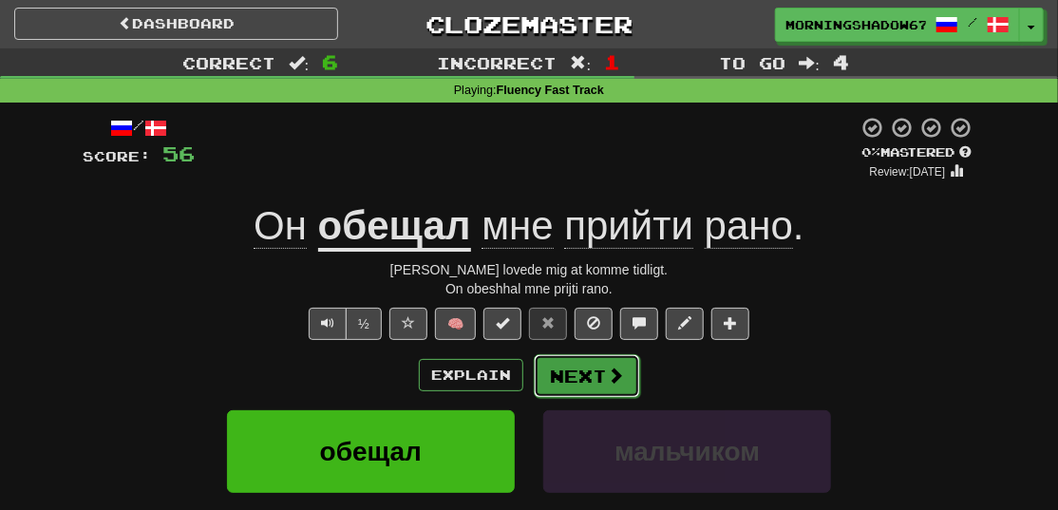
click at [565, 359] on button "Next" at bounding box center [587, 376] width 106 height 44
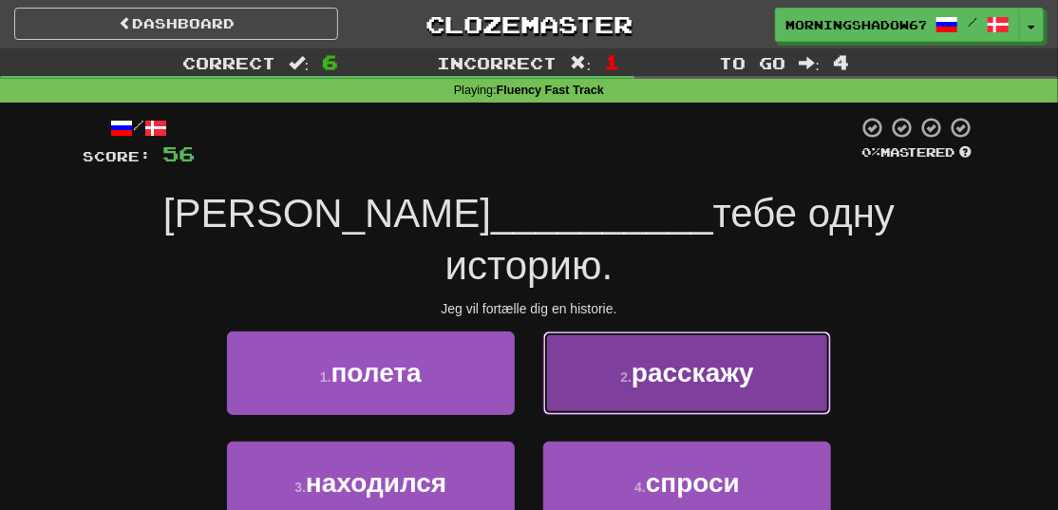
click at [643, 340] on button "2 . расскажу" at bounding box center [687, 373] width 288 height 83
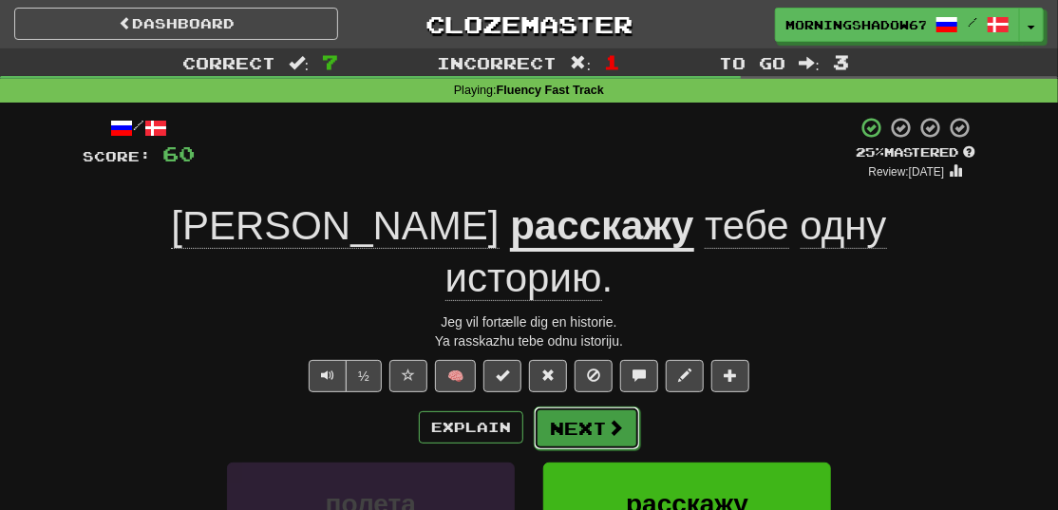
click at [566, 407] on button "Next" at bounding box center [587, 429] width 106 height 44
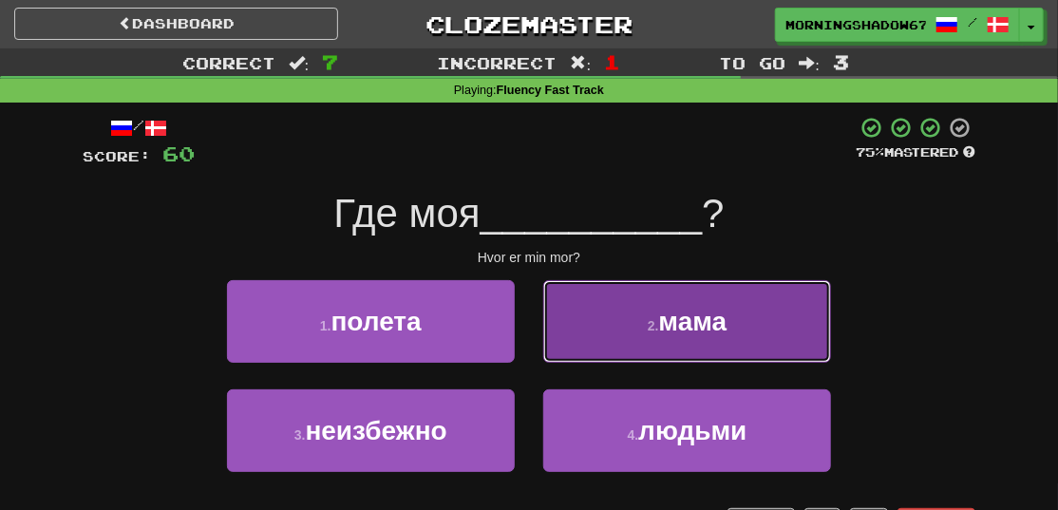
click at [568, 340] on button "2 . мама" at bounding box center [687, 321] width 288 height 83
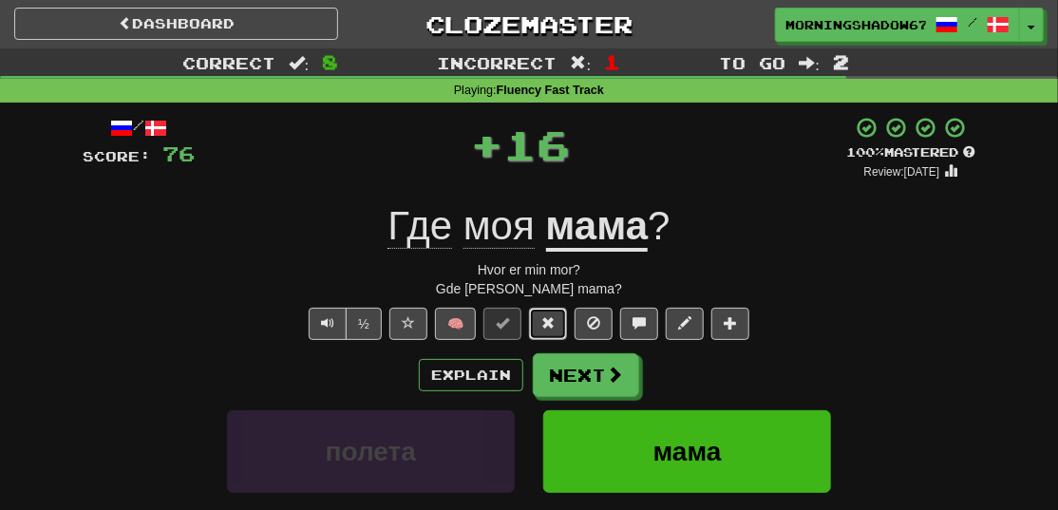
click at [538, 322] on button at bounding box center [548, 324] width 38 height 32
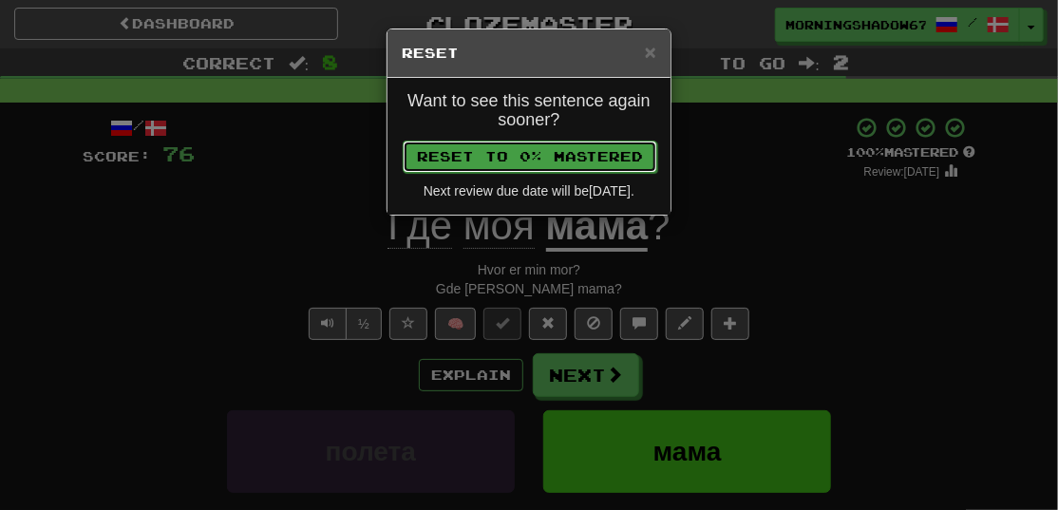
click at [535, 161] on button "Reset to 0% Mastered" at bounding box center [530, 157] width 255 height 32
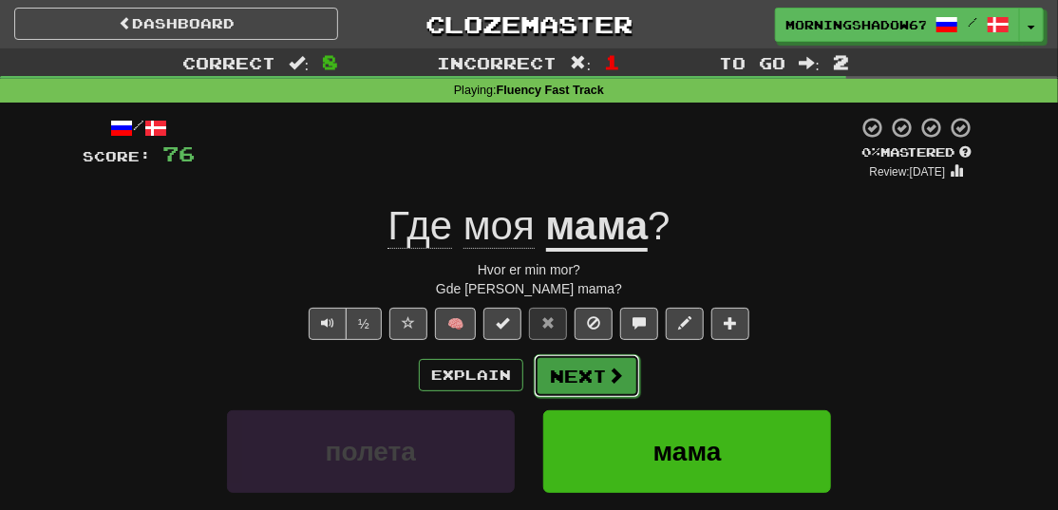
click at [554, 383] on button "Next" at bounding box center [587, 376] width 106 height 44
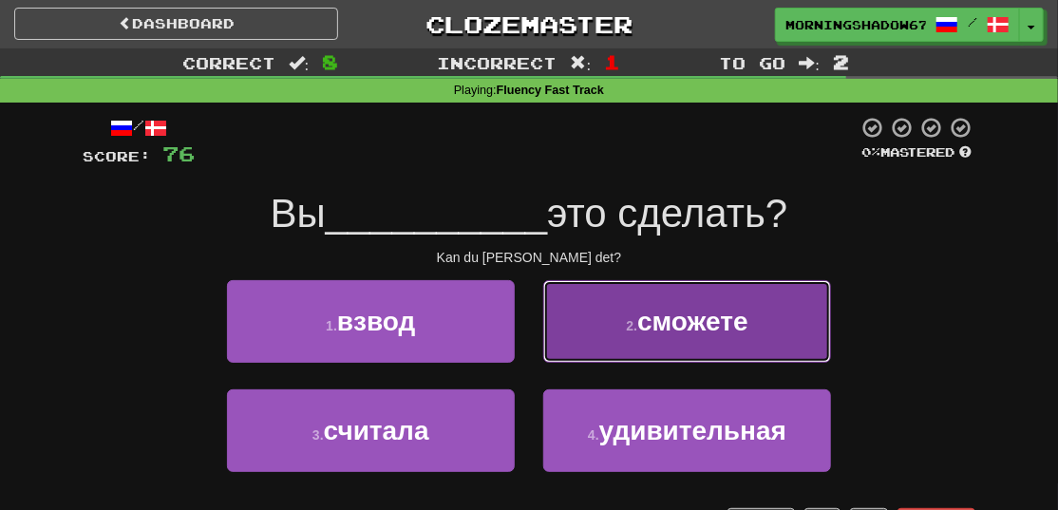
click at [618, 339] on button "2 . сможете" at bounding box center [687, 321] width 288 height 83
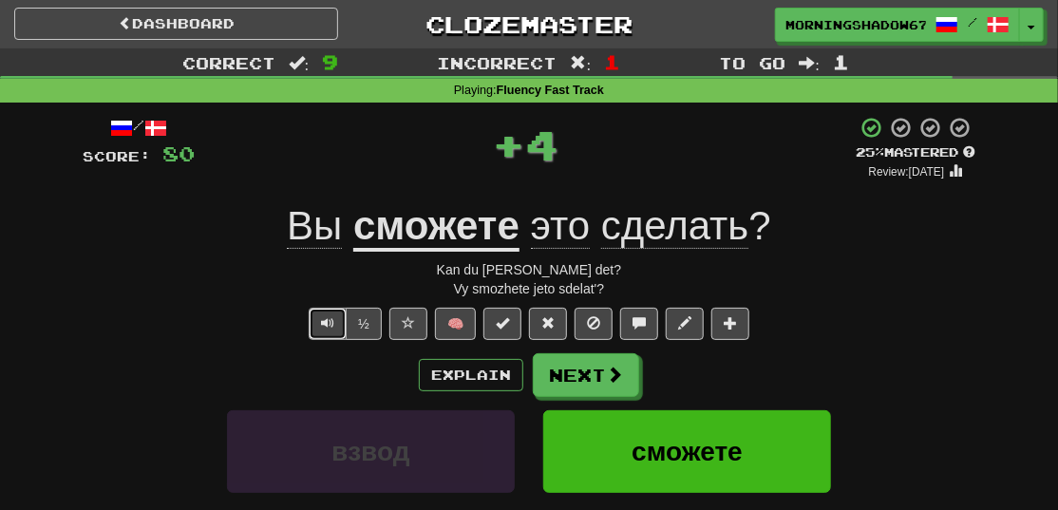
click at [322, 318] on button "Text-to-speech controls" at bounding box center [328, 324] width 38 height 32
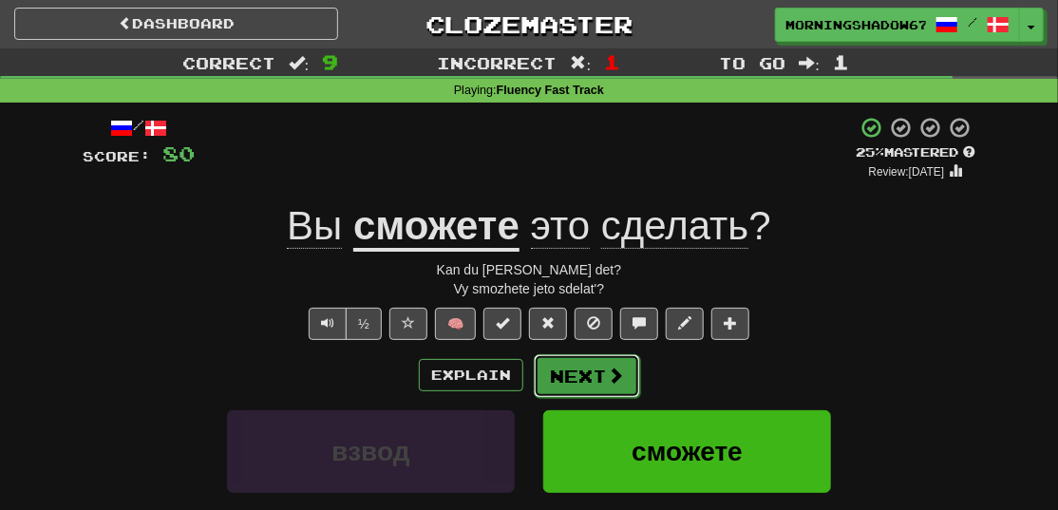
click at [585, 376] on button "Next" at bounding box center [587, 376] width 106 height 44
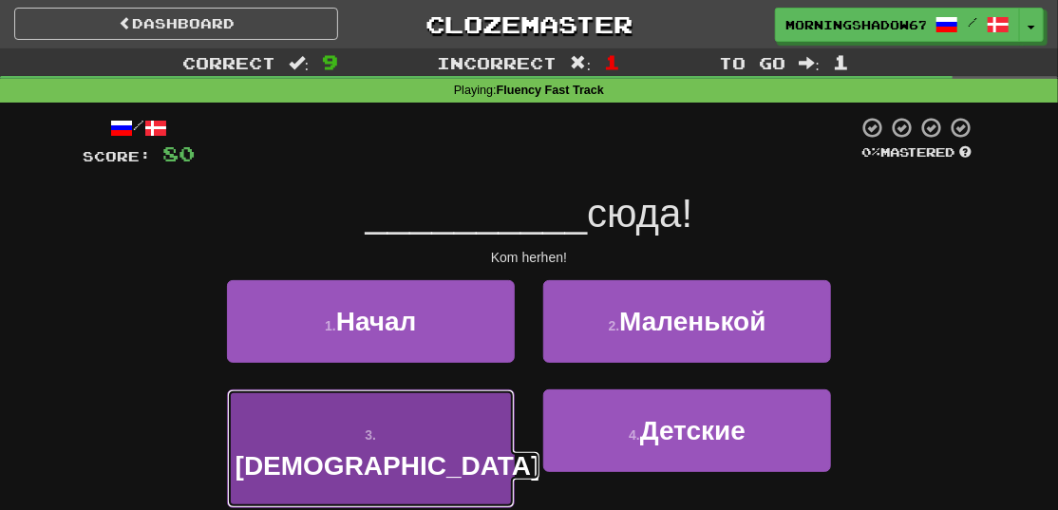
click at [471, 439] on button "3 . Иди" at bounding box center [371, 448] width 288 height 119
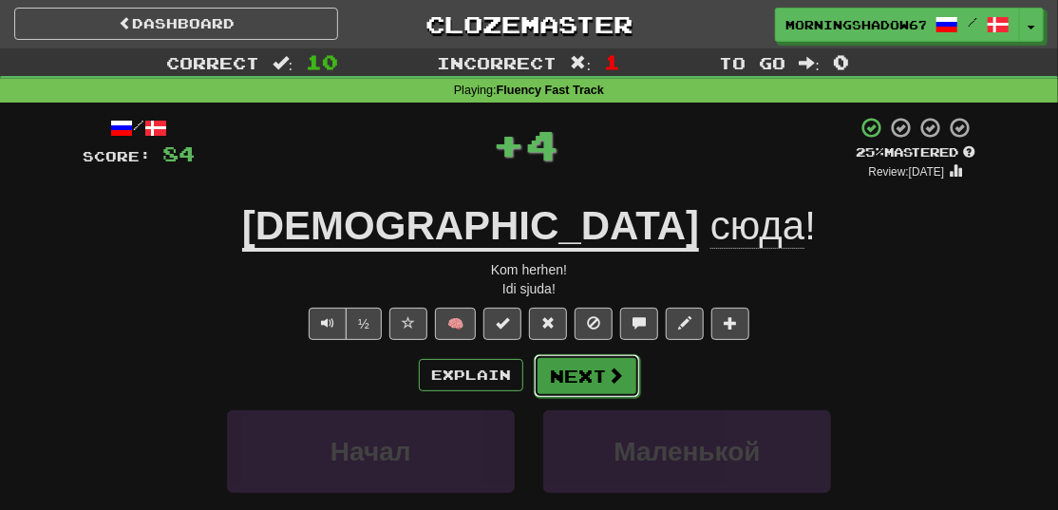
click at [590, 372] on button "Next" at bounding box center [587, 376] width 106 height 44
